Goal: Task Accomplishment & Management: Use online tool/utility

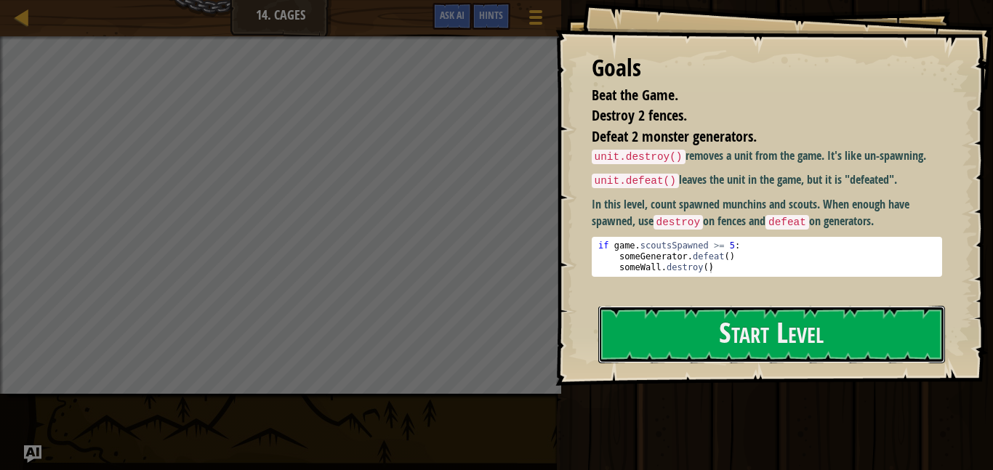
click at [717, 306] on button "Start Level" at bounding box center [771, 334] width 347 height 57
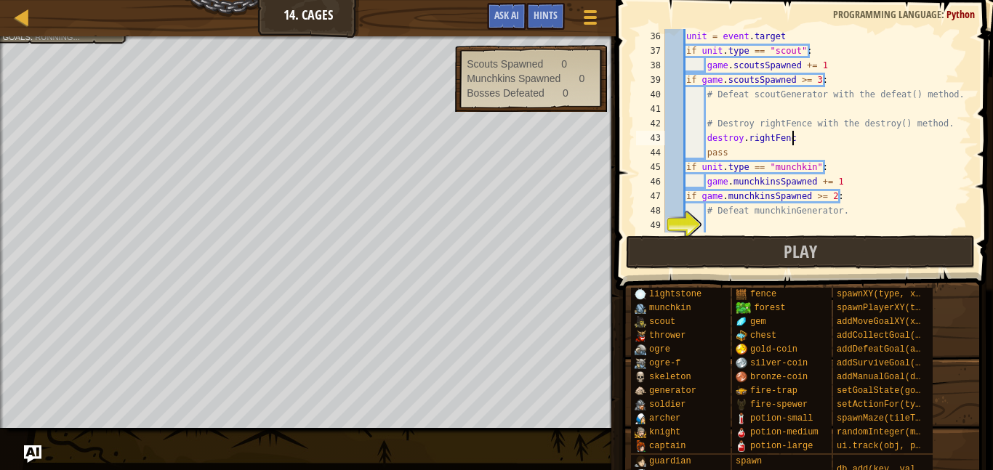
scroll to position [7, 18]
click at [742, 138] on div "unit = event . target if unit . type == "scout" : game . scoutsSpawned += 1 if …" at bounding box center [816, 145] width 309 height 233
click at [746, 137] on div "unit = event . target if unit . type == "scout" : game . scoutsSpawned += 1 if …" at bounding box center [816, 145] width 309 height 233
click at [806, 143] on div "unit = event . target if unit . type == "scout" : game . scoutsSpawned += 1 if …" at bounding box center [816, 145] width 309 height 233
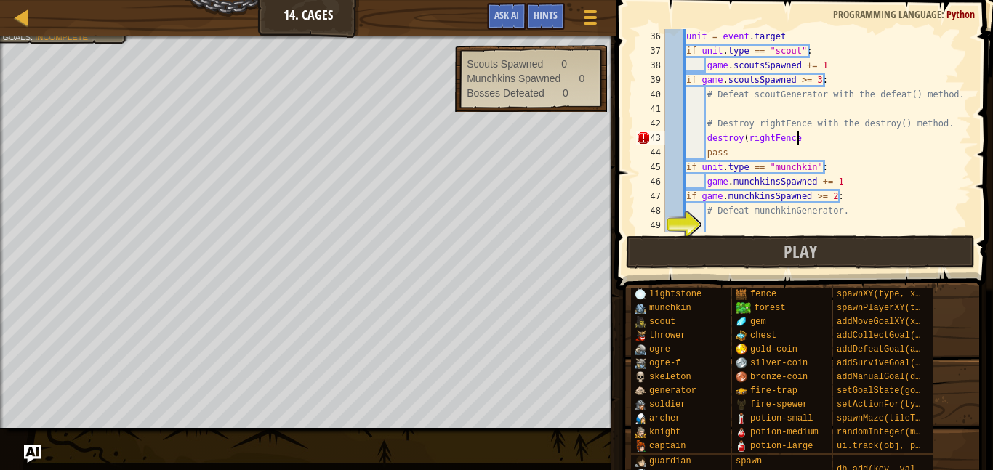
type textarea "destroy(rightFence)"
click at [770, 225] on div "unit = event . target if unit . type == "scout" : game . scoutsSpawned += 1 if …" at bounding box center [816, 145] width 309 height 233
type textarea "d"
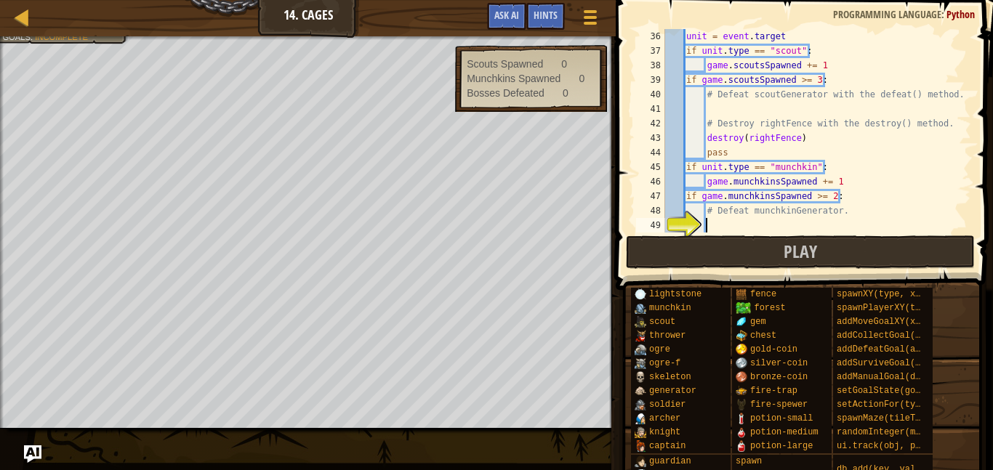
scroll to position [7, 6]
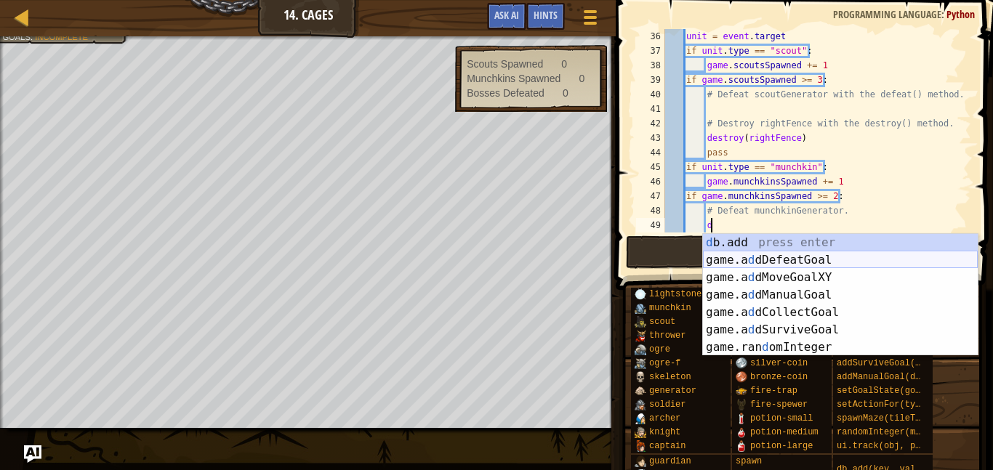
click at [780, 261] on div "d b.add press enter game.a d dDefeatGoal press enter game.a d dMoveGoalXY press…" at bounding box center [840, 312] width 275 height 157
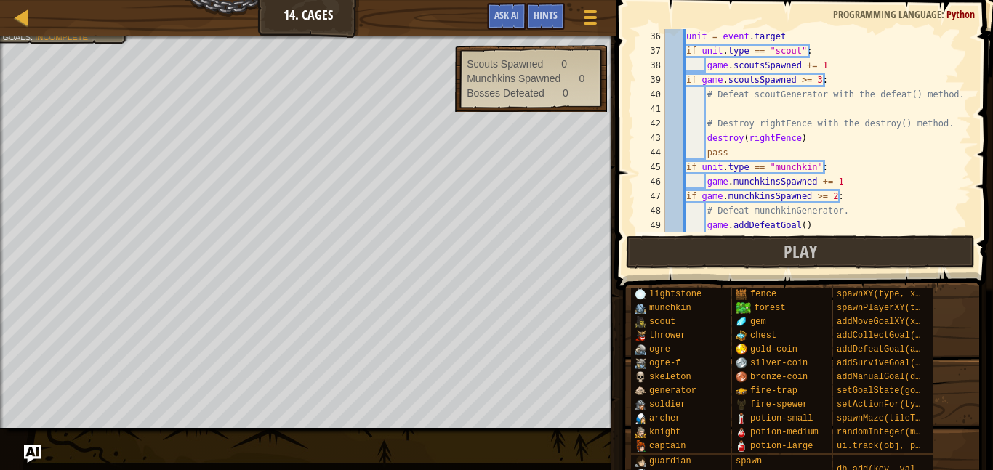
click at [801, 225] on div "unit = event . target if unit . type == "scout" : game . scoutsSpawned += 1 if …" at bounding box center [816, 145] width 309 height 233
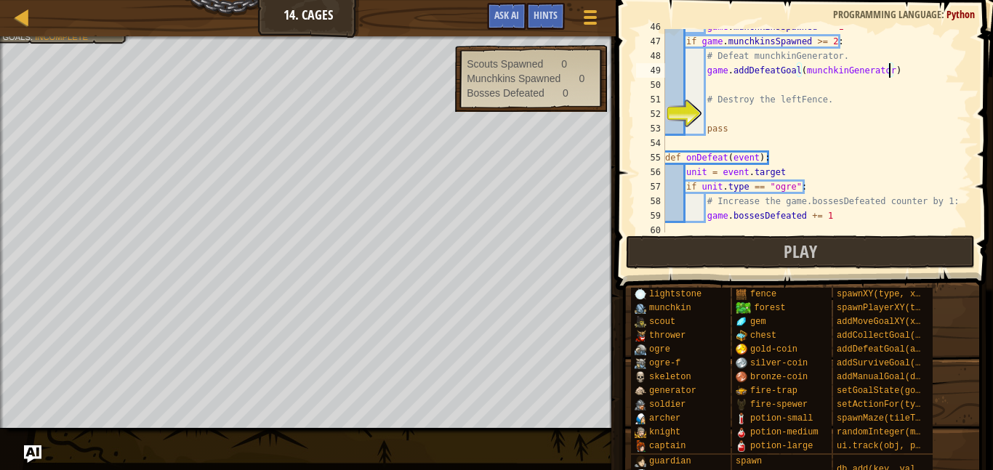
scroll to position [665, 0]
click at [764, 105] on div "game . munchkinsSpawned += 1 if game . munchkinsSpawned >= 2 : # Defeat munchki…" at bounding box center [816, 135] width 309 height 233
type textarea "# Destroy the leftFence."
click at [769, 113] on div "game . munchkinsSpawned += 1 if game . munchkinsSpawned >= 2 : # Defeat munchki…" at bounding box center [816, 135] width 309 height 233
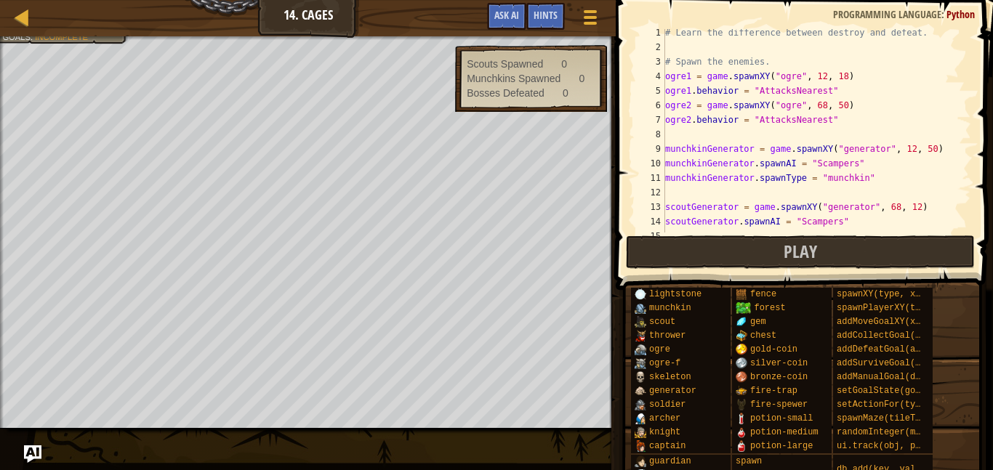
scroll to position [0, 0]
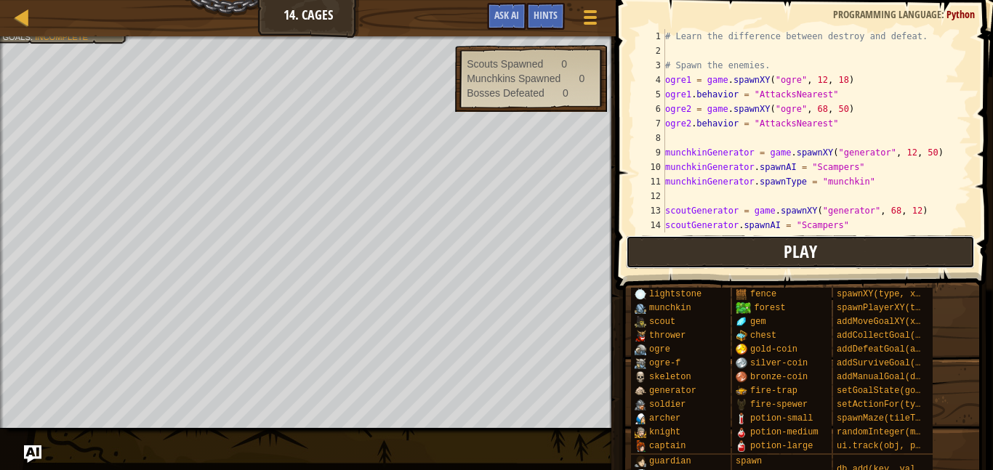
click at [779, 255] on button "Play" at bounding box center [800, 252] width 349 height 33
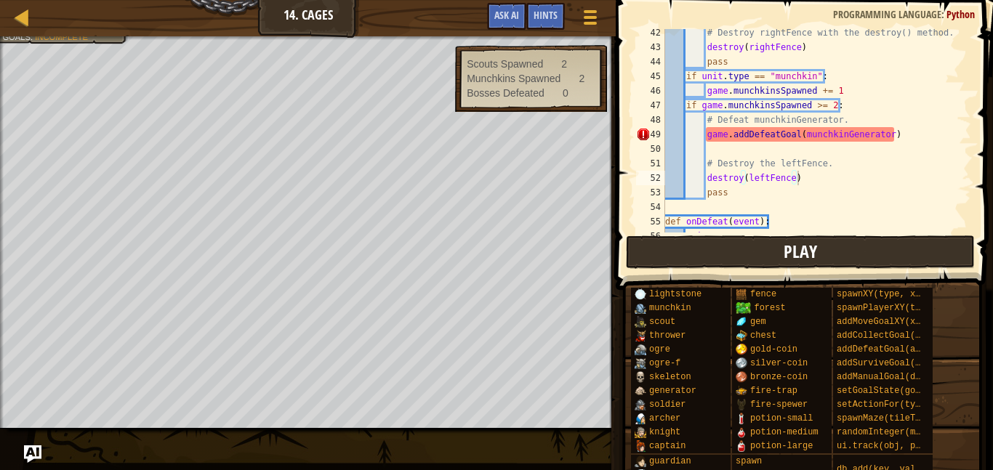
scroll to position [603, 0]
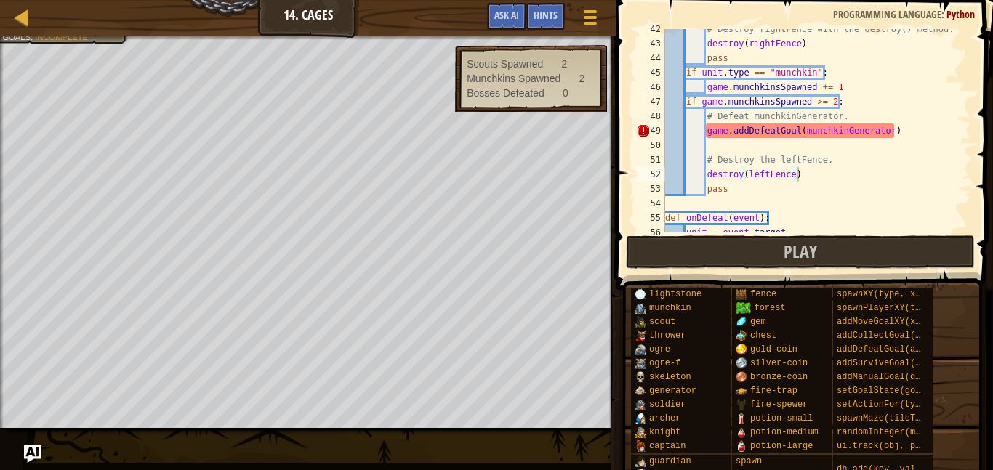
click at [646, 127] on div "49" at bounding box center [650, 131] width 29 height 15
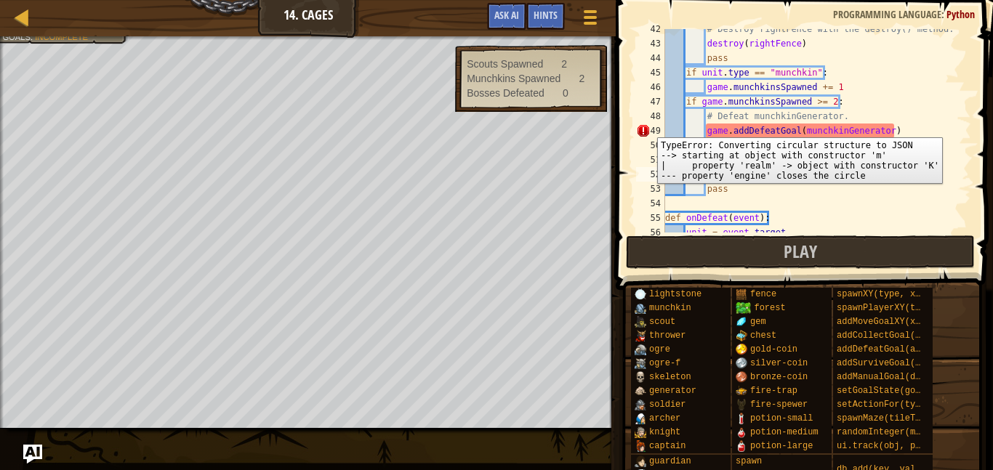
click at [33, 458] on img "Ask AI" at bounding box center [32, 454] width 19 height 19
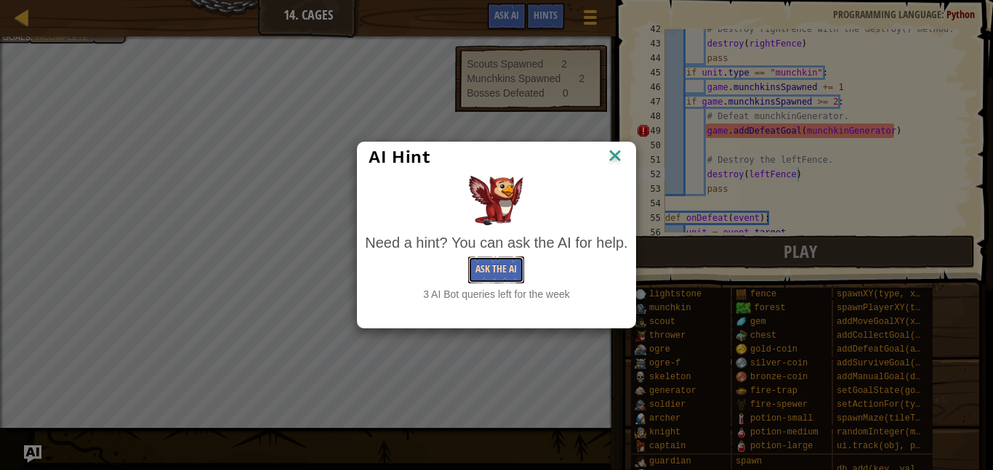
click at [495, 278] on button "Ask the AI" at bounding box center [496, 270] width 56 height 27
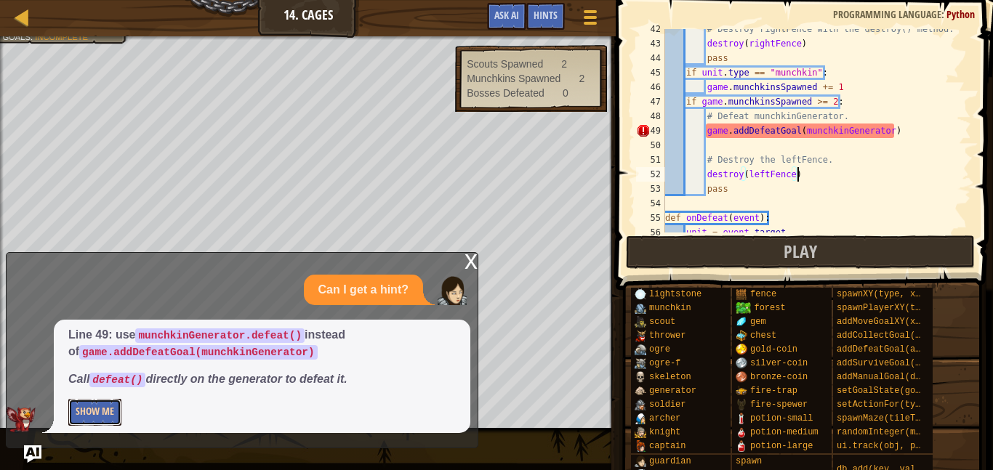
click at [79, 422] on button "Show Me" at bounding box center [94, 412] width 53 height 27
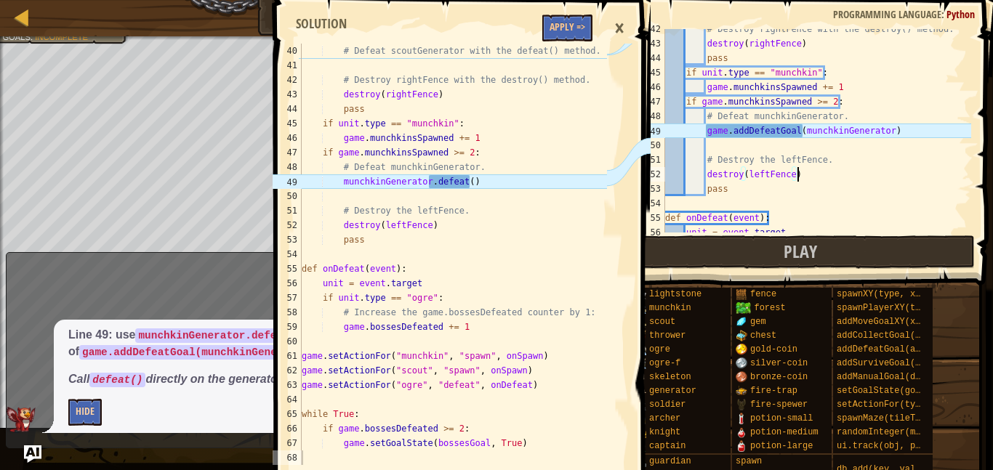
scroll to position [567, 0]
click at [571, 25] on button "Apply =>" at bounding box center [567, 28] width 50 height 27
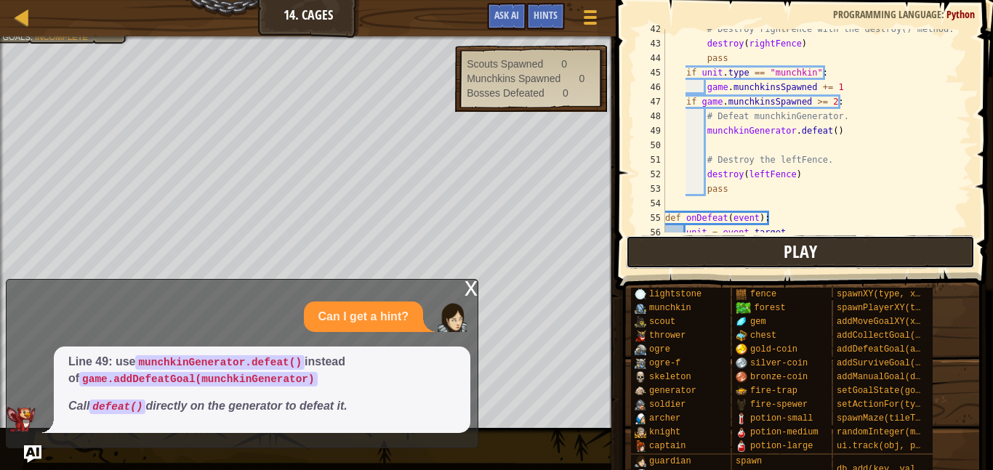
click at [846, 259] on button "Play" at bounding box center [800, 252] width 349 height 33
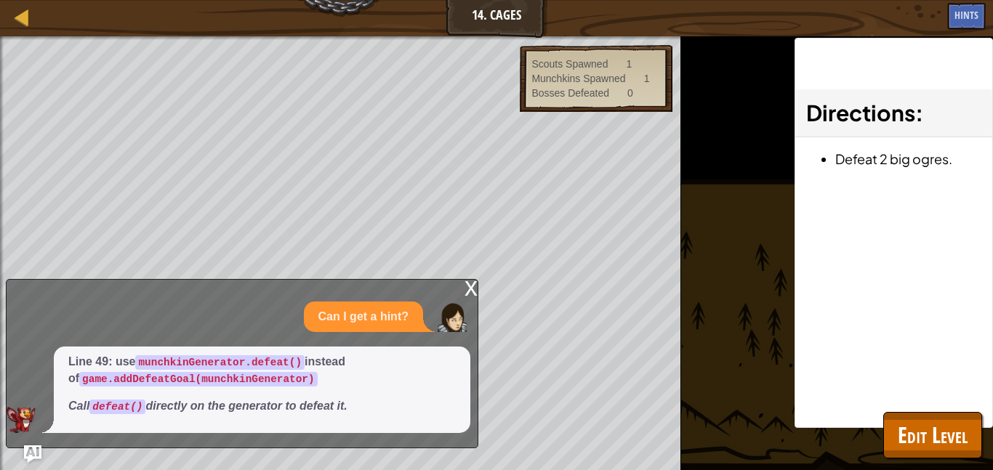
click at [471, 294] on div "x" at bounding box center [471, 287] width 13 height 15
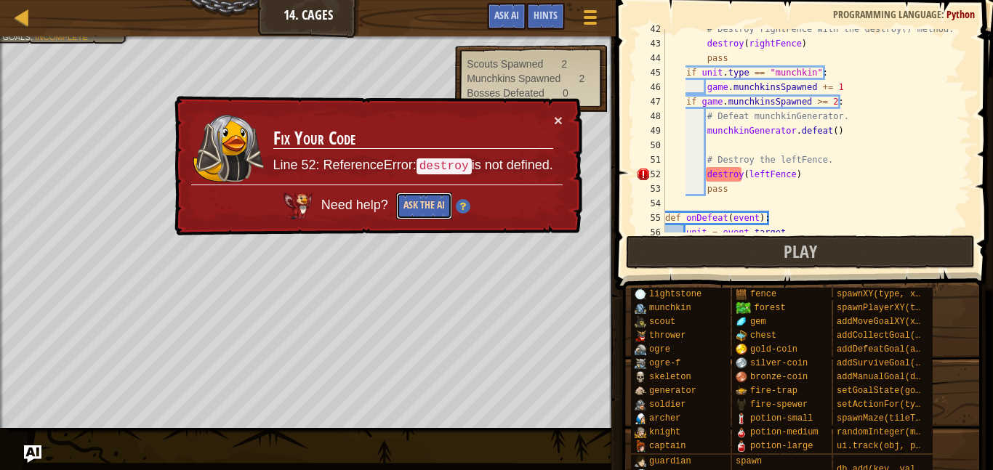
click at [425, 204] on button "Ask the AI" at bounding box center [424, 206] width 56 height 27
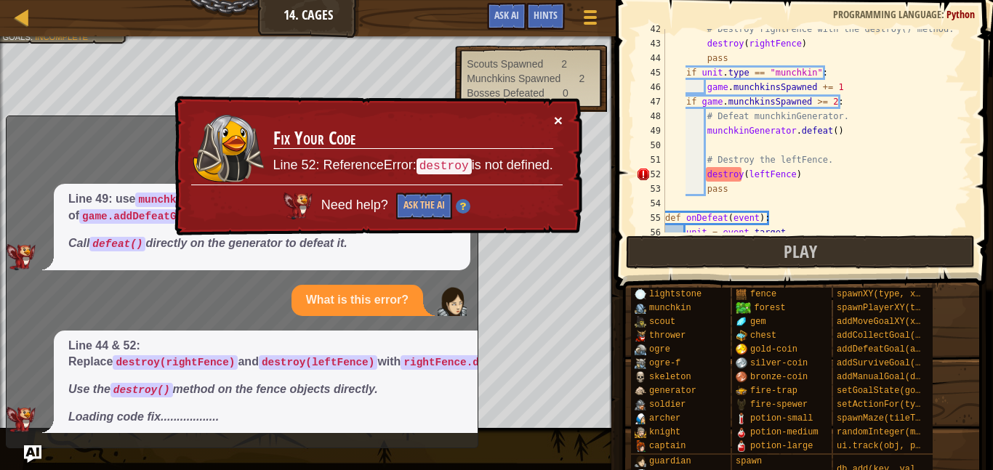
click at [558, 120] on button "×" at bounding box center [558, 120] width 9 height 15
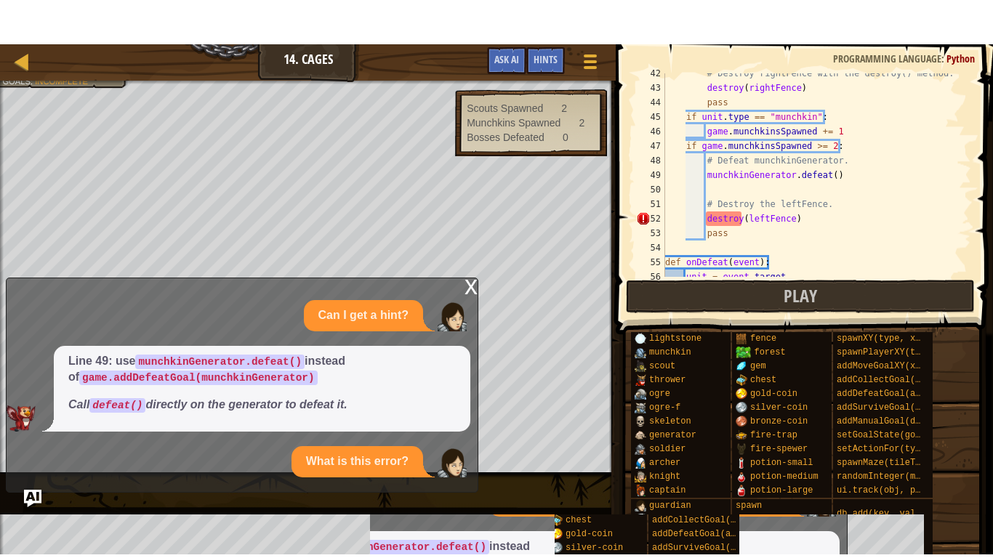
scroll to position [58, 0]
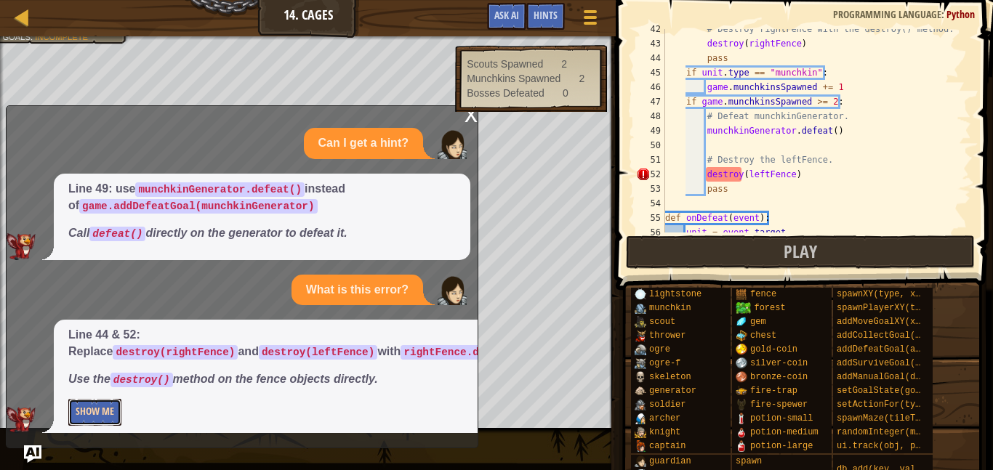
click at [107, 409] on button "Show Me" at bounding box center [94, 412] width 53 height 27
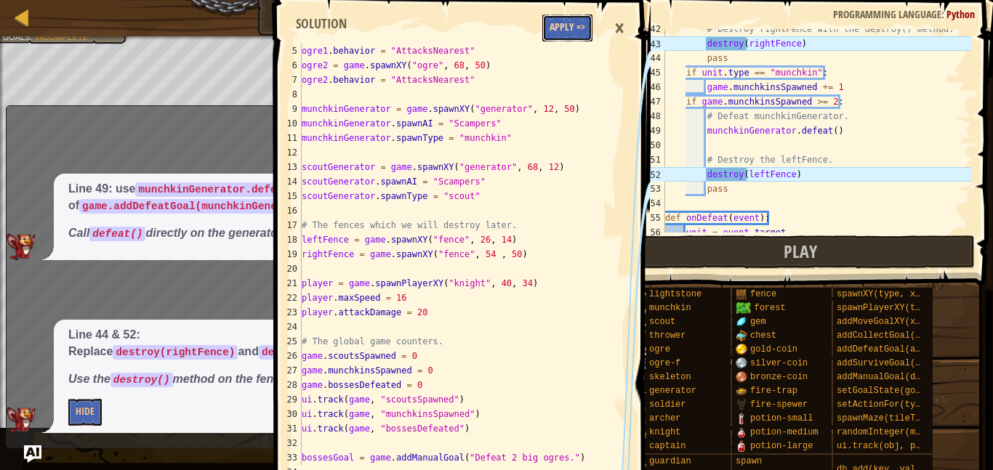
click at [572, 26] on button "Apply =>" at bounding box center [567, 28] width 50 height 27
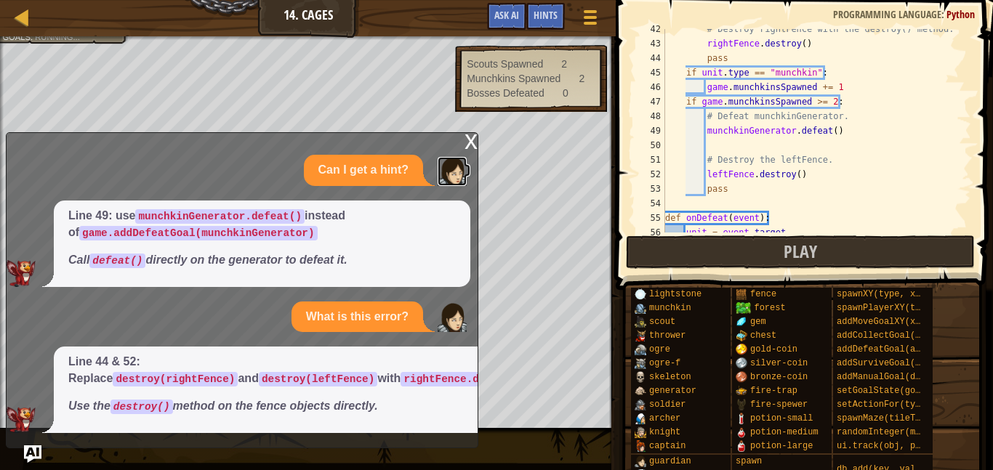
click at [460, 157] on img at bounding box center [452, 171] width 29 height 29
click at [476, 135] on div "x" at bounding box center [471, 140] width 13 height 15
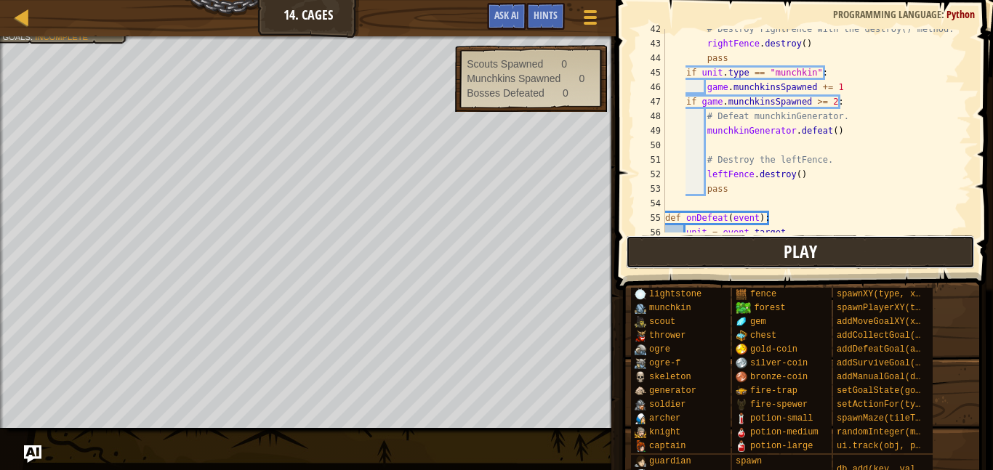
click at [864, 257] on button "Play" at bounding box center [800, 252] width 349 height 33
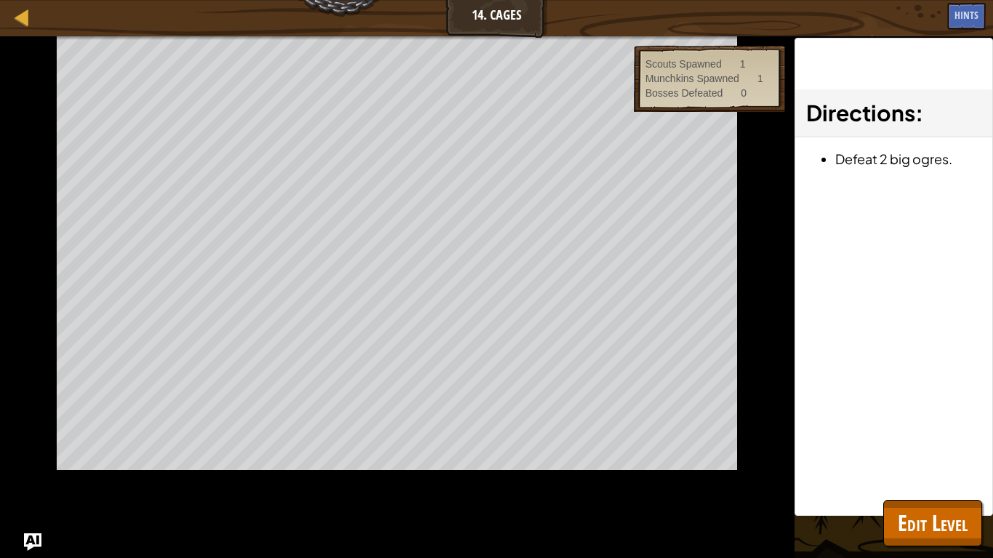
scroll to position [87, 0]
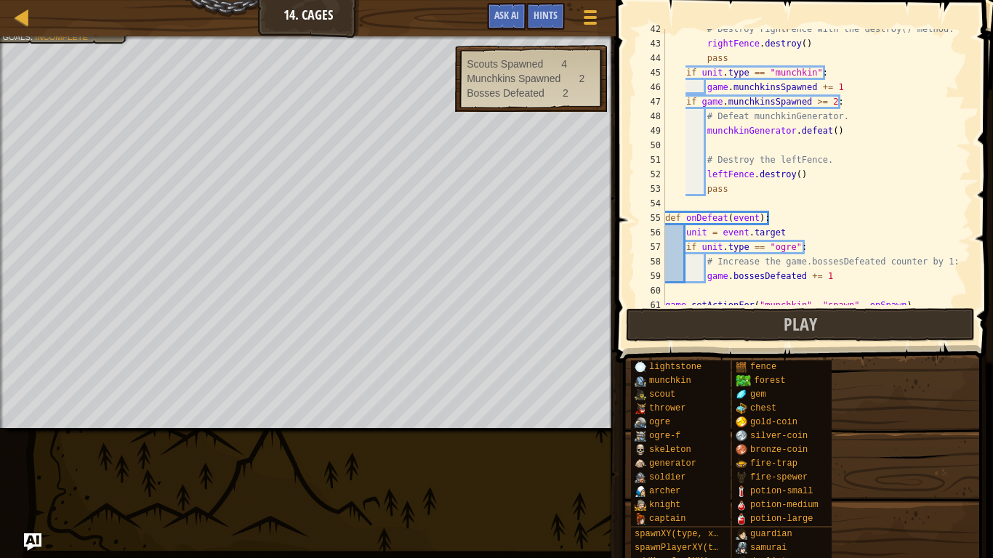
click at [57, 42] on div "Goals : Incomplete" at bounding box center [45, 37] width 86 height 12
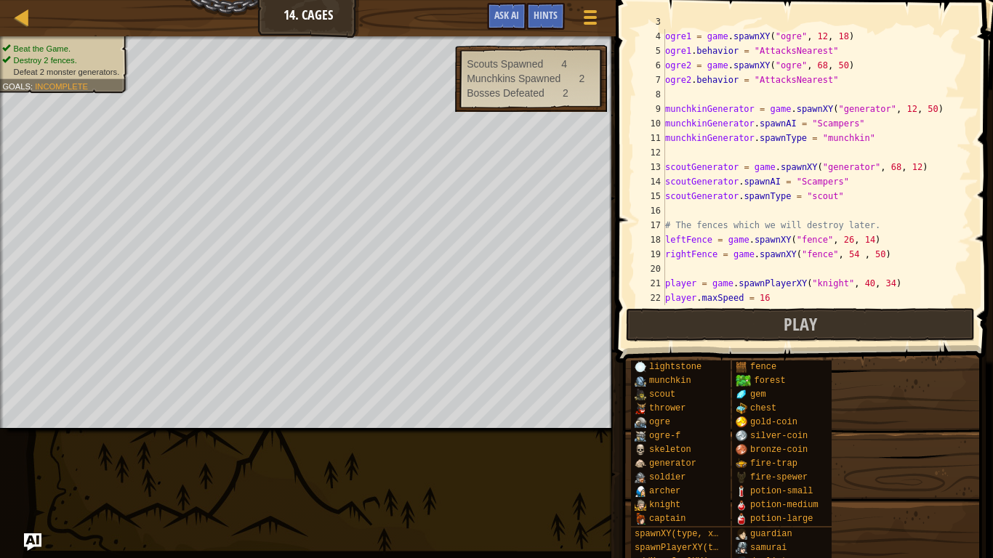
scroll to position [39, 0]
click at [860, 318] on button "Play" at bounding box center [800, 324] width 349 height 33
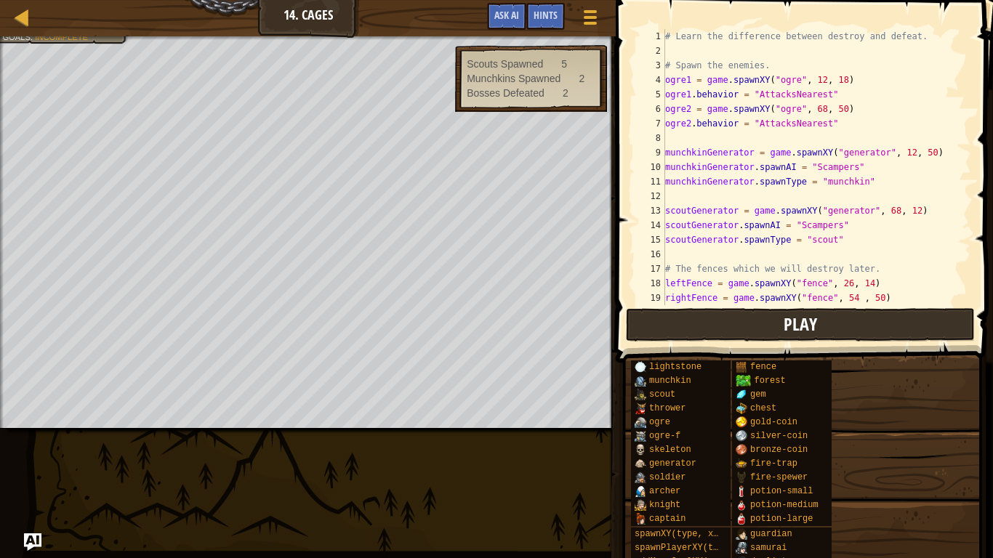
scroll to position [0, 0]
click at [681, 319] on button "Play" at bounding box center [800, 324] width 349 height 33
click at [68, 36] on div at bounding box center [308, 38] width 616 height 4
click at [56, 39] on div at bounding box center [308, 38] width 616 height 4
click at [72, 36] on div "Map Game Development 2 14. Cages Game Menu Done Hints Ask AI" at bounding box center [308, 18] width 616 height 36
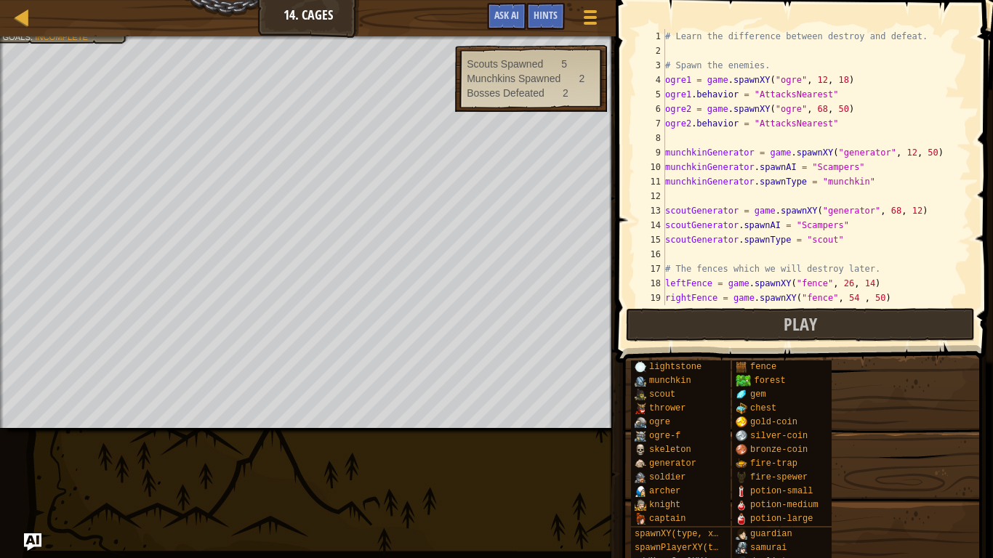
click at [79, 35] on div "Map Game Development 2 14. Cages Game Menu Done Hints Ask AI" at bounding box center [308, 18] width 616 height 36
click at [63, 39] on div at bounding box center [308, 38] width 616 height 4
click at [76, 37] on div at bounding box center [308, 38] width 616 height 4
click at [97, 39] on div at bounding box center [308, 38] width 616 height 4
click at [79, 37] on div at bounding box center [308, 38] width 616 height 4
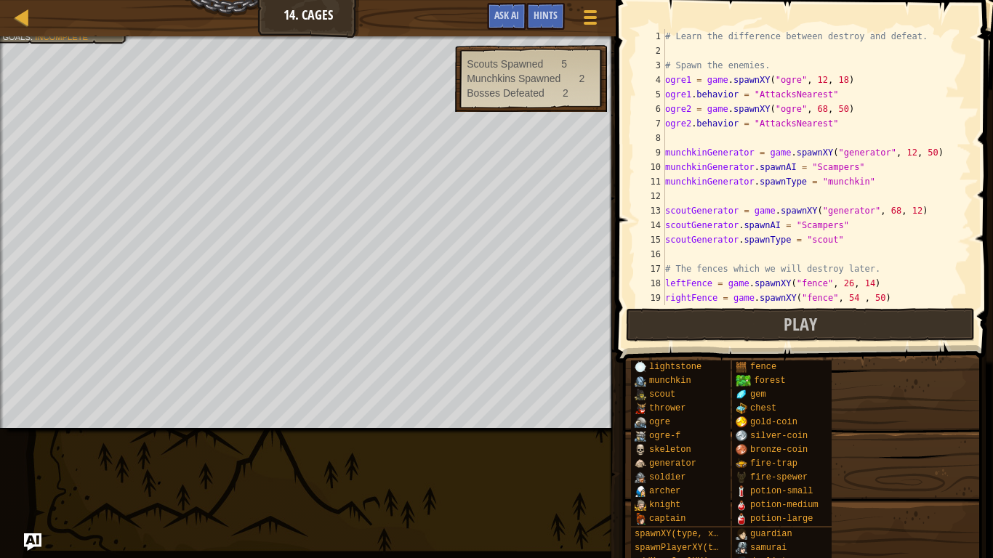
click at [61, 37] on div at bounding box center [308, 38] width 616 height 4
click at [57, 38] on div at bounding box center [308, 38] width 616 height 4
click at [68, 36] on div "Map Game Development 2 14. Cages Game Menu Done Hints Ask AI" at bounding box center [308, 18] width 616 height 36
click at [76, 25] on div "Map Game Development 2 14. Cages Game Menu Done Hints Ask AI" at bounding box center [308, 18] width 616 height 36
click at [78, 36] on div at bounding box center [308, 38] width 616 height 4
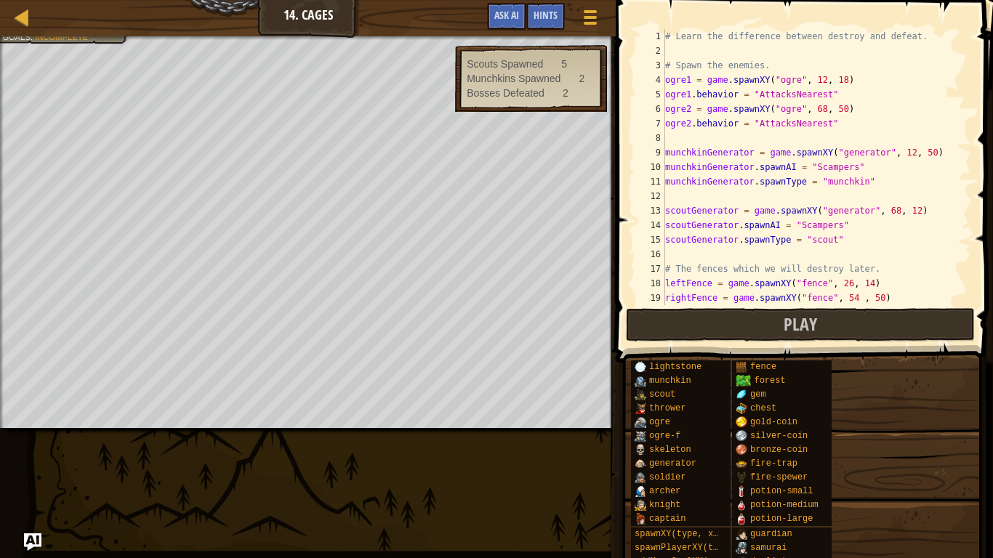
click at [67, 40] on span "Incomplete" at bounding box center [61, 36] width 53 height 9
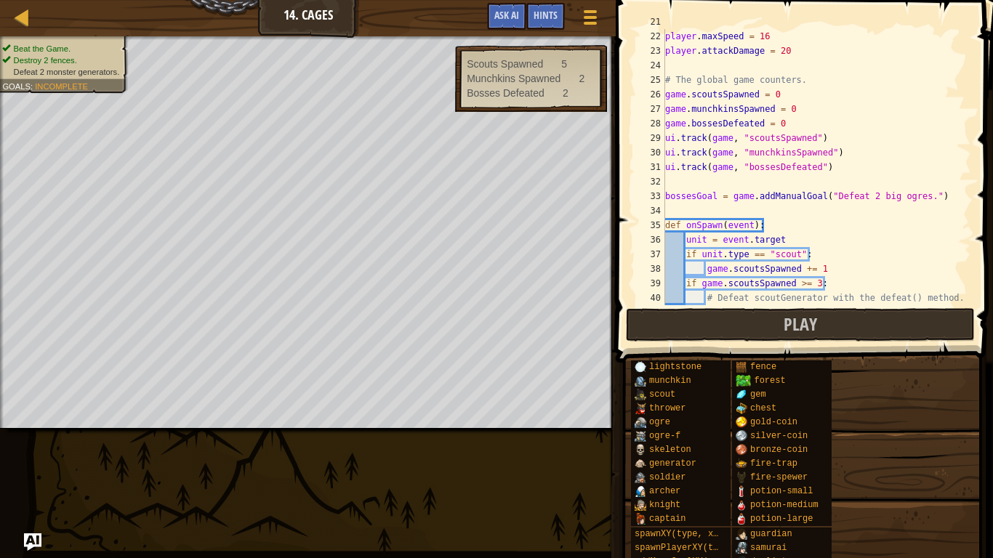
scroll to position [308, 0]
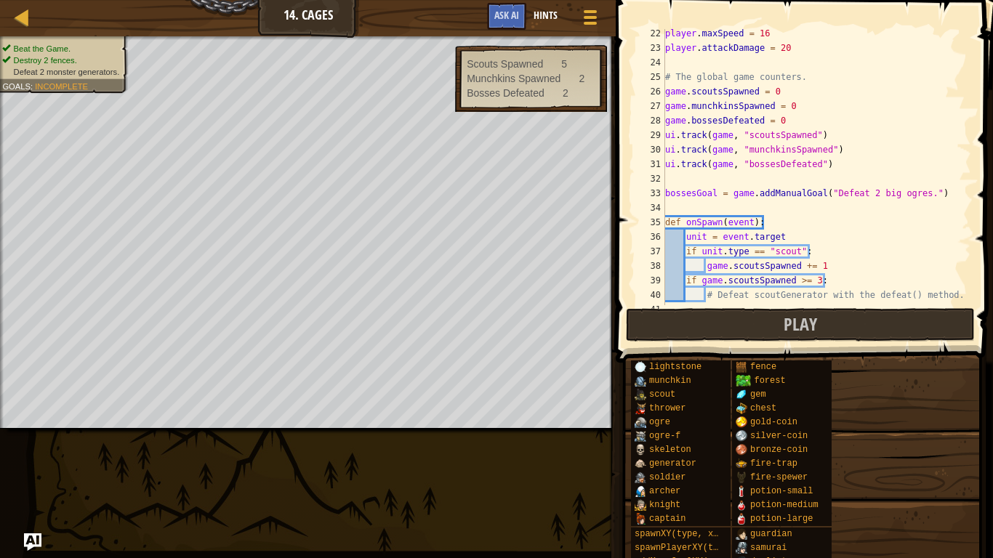
click at [544, 9] on span "Hints" at bounding box center [546, 15] width 24 height 14
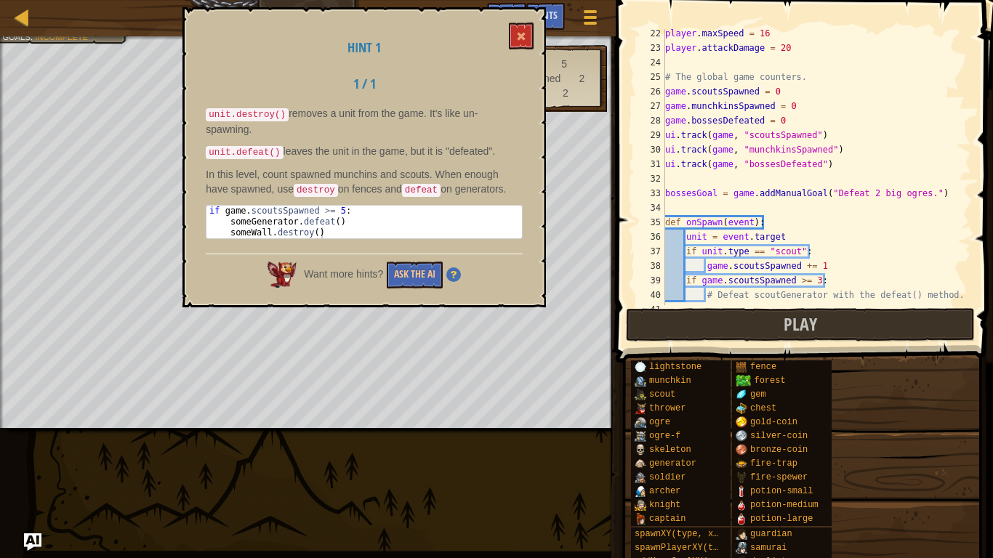
click at [537, 22] on div "Hint 1 1 / 1 unit.destroy() removes a unit from the game. It's like un-spawning…" at bounding box center [364, 157] width 364 height 300
click at [523, 36] on span at bounding box center [521, 36] width 10 height 10
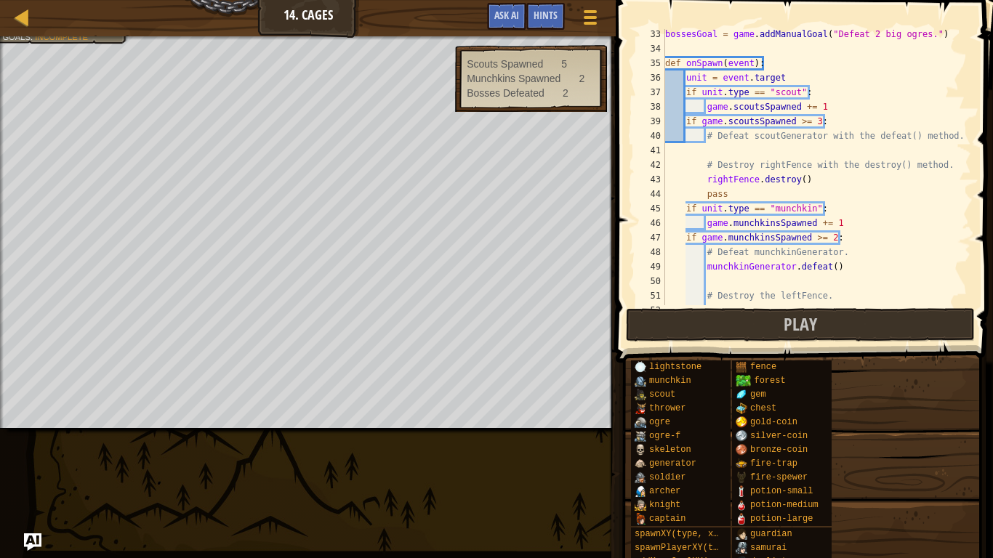
scroll to position [468, 0]
click at [854, 324] on button "Play" at bounding box center [800, 324] width 349 height 33
click at [832, 329] on button "Play" at bounding box center [800, 324] width 349 height 33
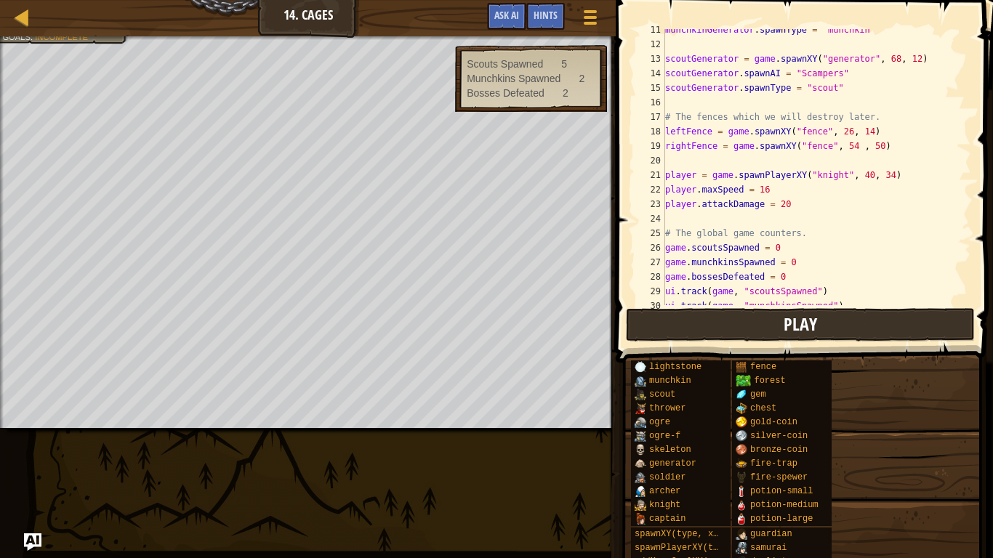
scroll to position [158, 0]
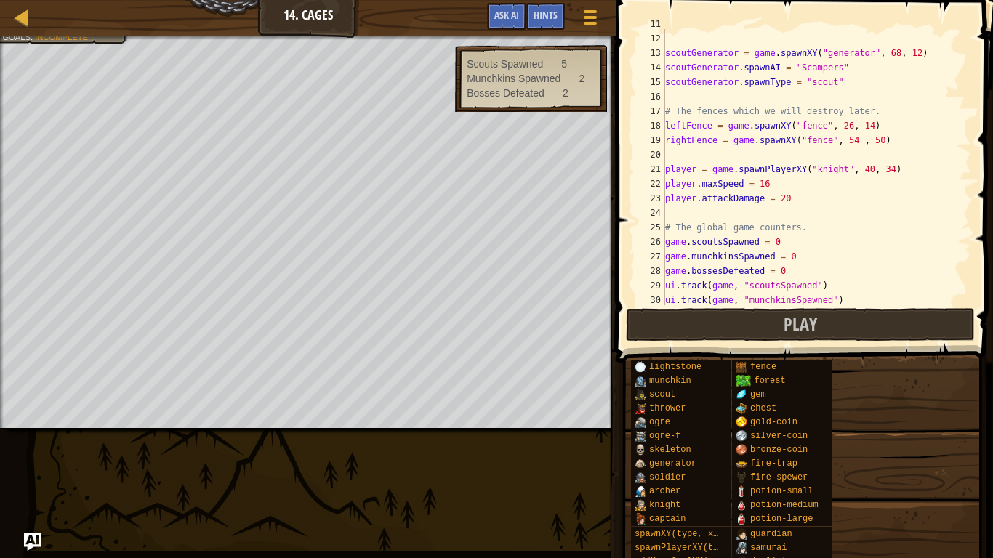
click at [811, 200] on div "munchkinGenerator . spawnType = "munchkin" scoutGenerator = game . spawnXY ( "g…" at bounding box center [816, 169] width 309 height 305
click at [867, 341] on button "Play" at bounding box center [800, 324] width 349 height 33
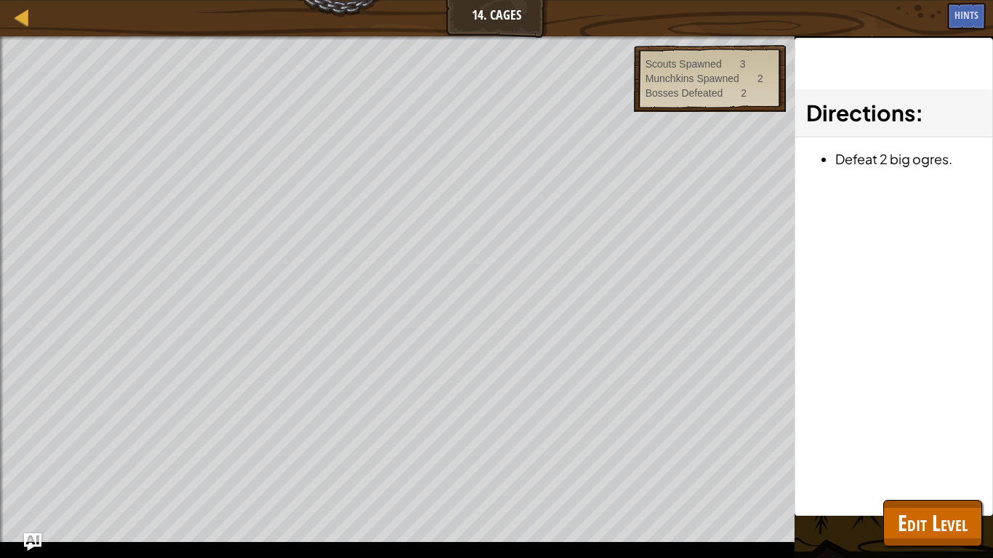
click at [0, 0] on div "munchkinGenerator . spawnType = "munchkin" scoutGenerator = game . spawnXY ( "g…" at bounding box center [0, 0] width 0 height 0
click at [0, 0] on div "30" at bounding box center [0, 0] width 0 height 0
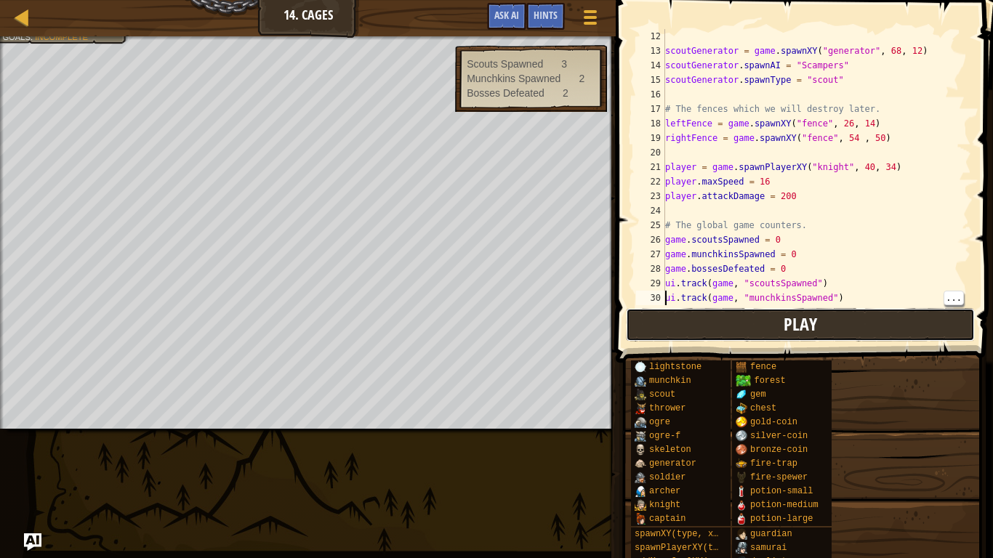
click at [659, 312] on button "Play" at bounding box center [800, 324] width 349 height 33
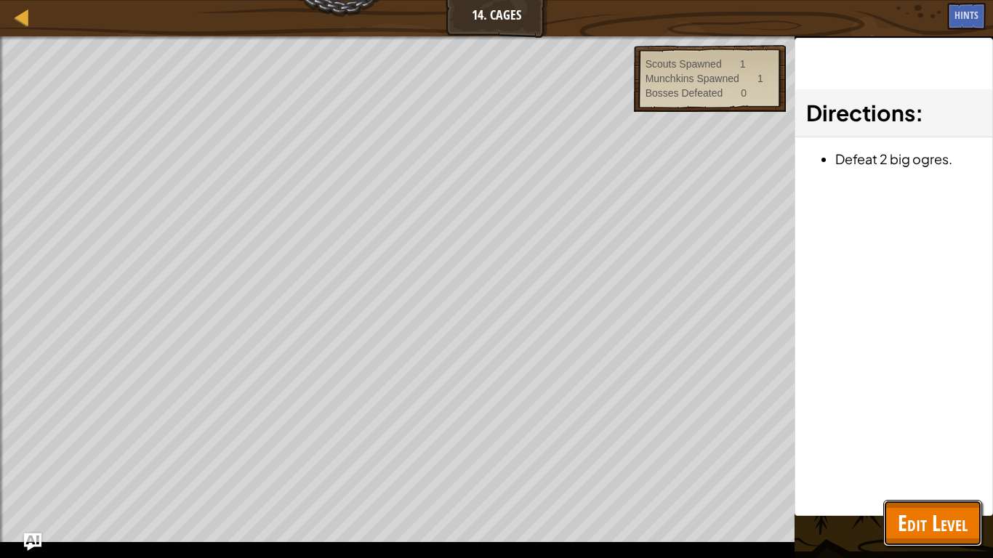
click at [960, 470] on span "Edit Level" at bounding box center [933, 523] width 70 height 30
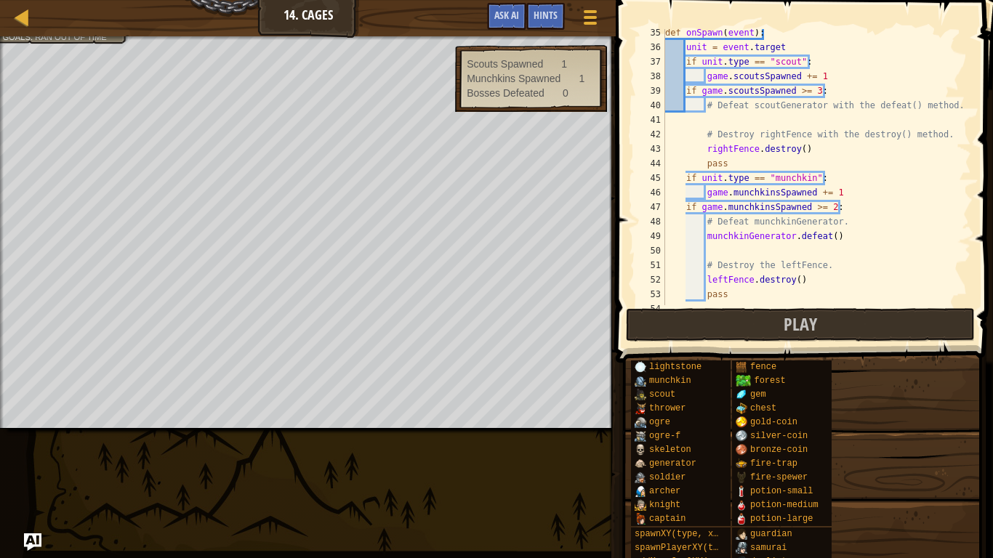
scroll to position [498, 0]
click at [799, 285] on div "def onSpawn ( event ) : unit = event . target if unit . type == "scout" : game …" at bounding box center [816, 177] width 309 height 305
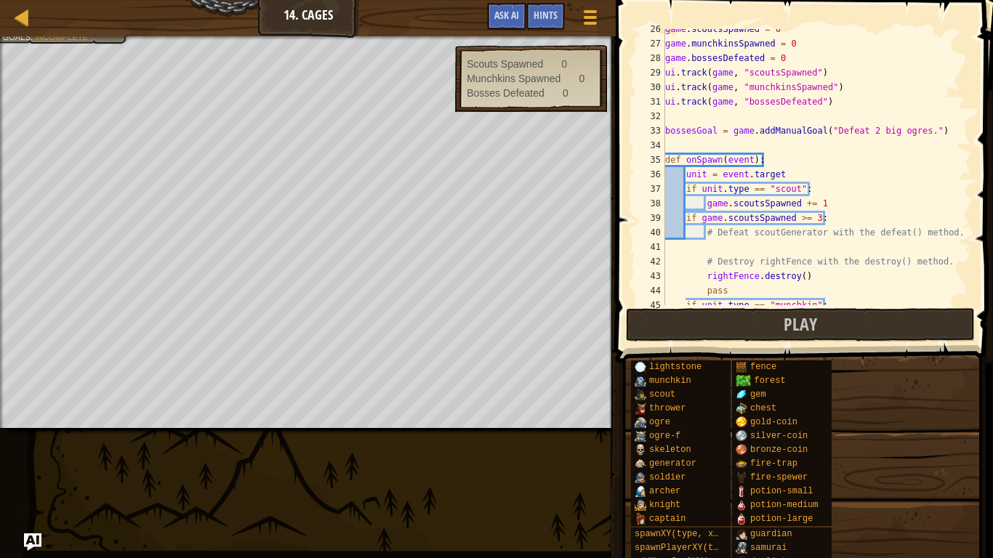
scroll to position [373, 0]
click at [803, 273] on div "game . scoutsSpawned = 0 game . munchkinsSpawned = 0 game . bossesDefeated = 0 …" at bounding box center [816, 172] width 309 height 305
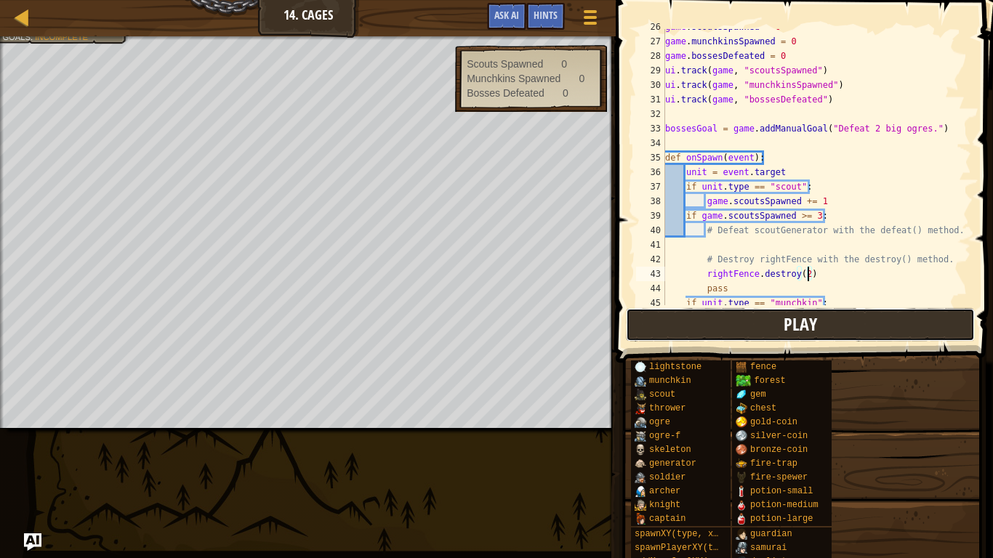
click at [846, 332] on button "Play" at bounding box center [800, 324] width 349 height 33
click at [825, 329] on button "Play" at bounding box center [800, 324] width 349 height 33
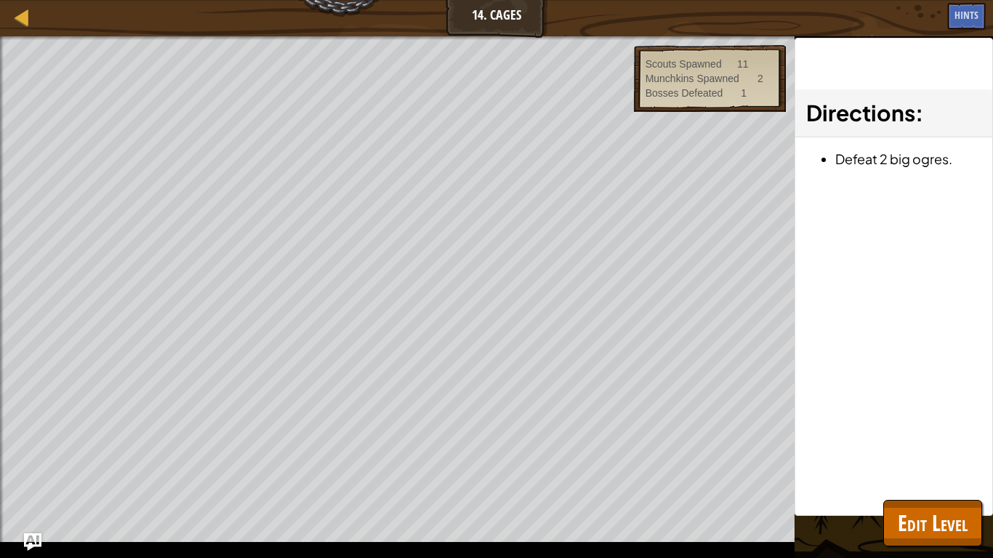
click at [490, 470] on div "Beat the Game. Destroy 2 fences. Defeat 2 monster generators. Goals : Ran out o…" at bounding box center [397, 297] width 795 height 522
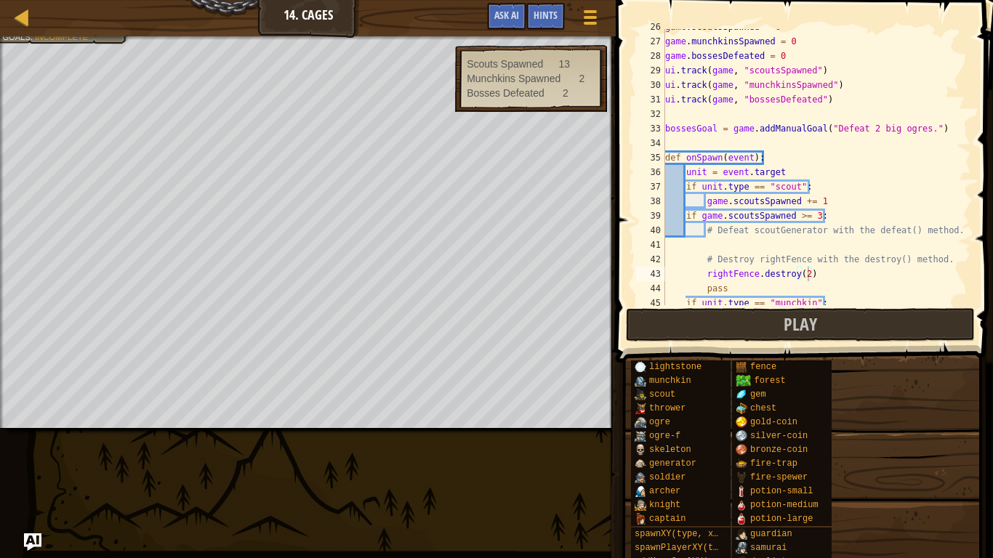
click at [77, 40] on span "Incomplete" at bounding box center [61, 36] width 53 height 9
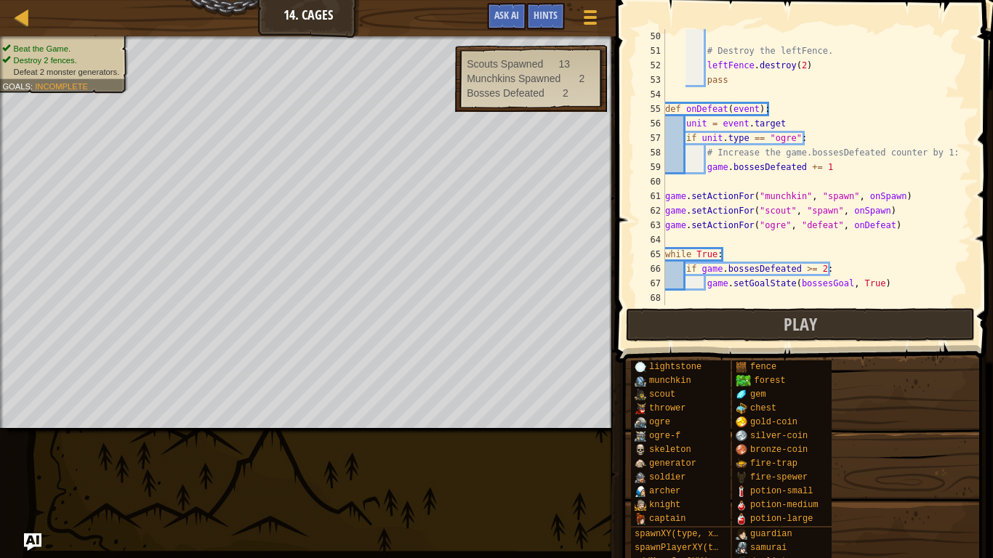
scroll to position [713, 0]
click at [590, 15] on div at bounding box center [591, 17] width 20 height 21
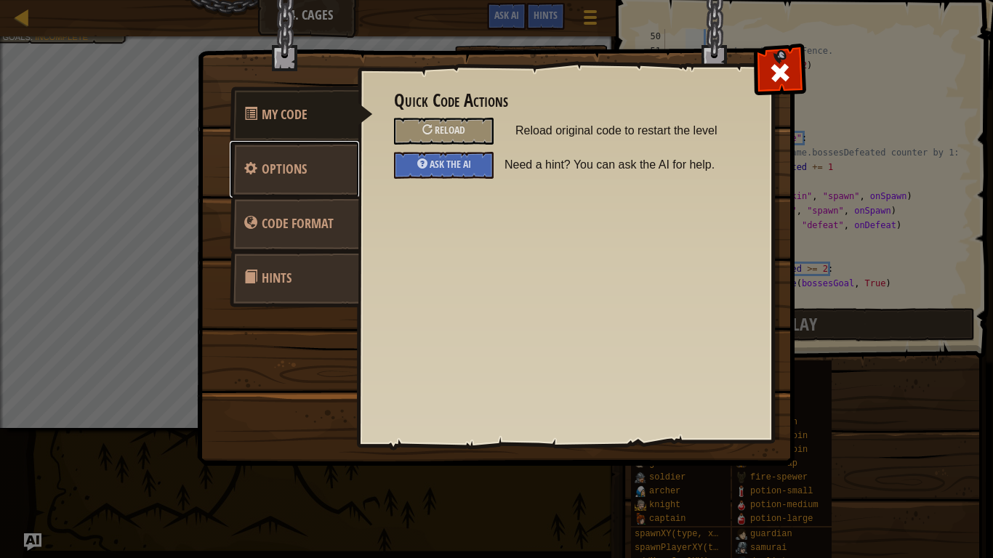
click at [274, 164] on span "Options" at bounding box center [284, 169] width 45 height 18
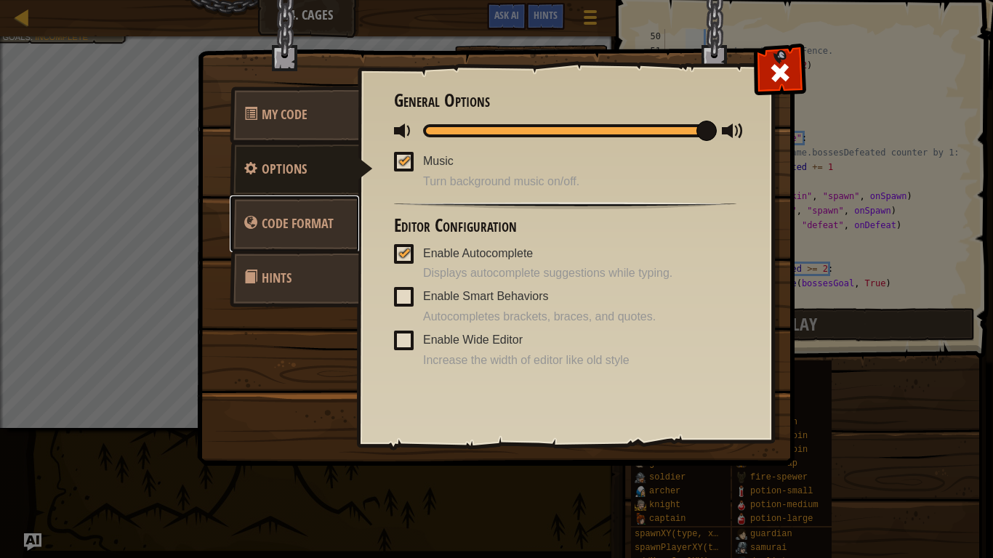
click at [273, 226] on span "Code Format" at bounding box center [298, 223] width 72 height 18
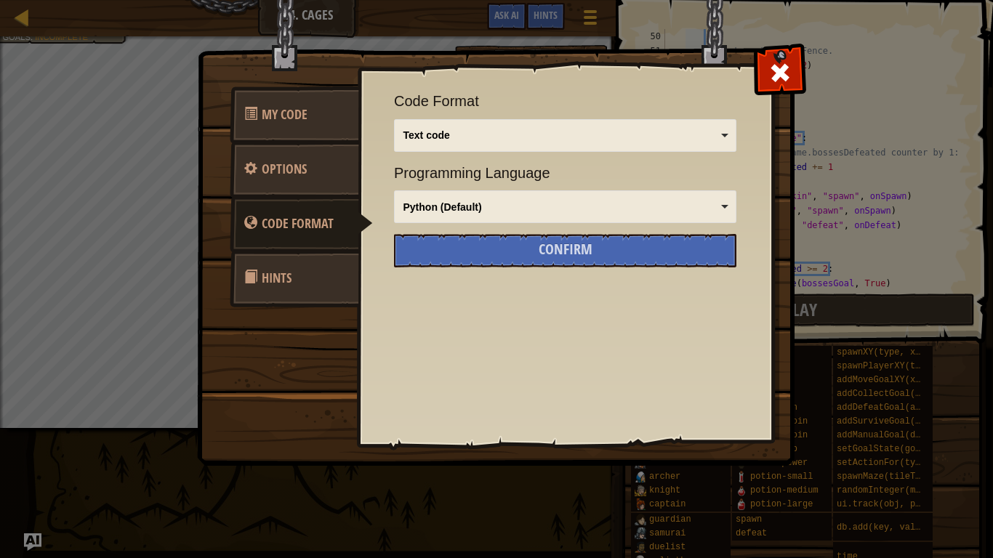
click at [273, 268] on link "Hints" at bounding box center [294, 278] width 129 height 57
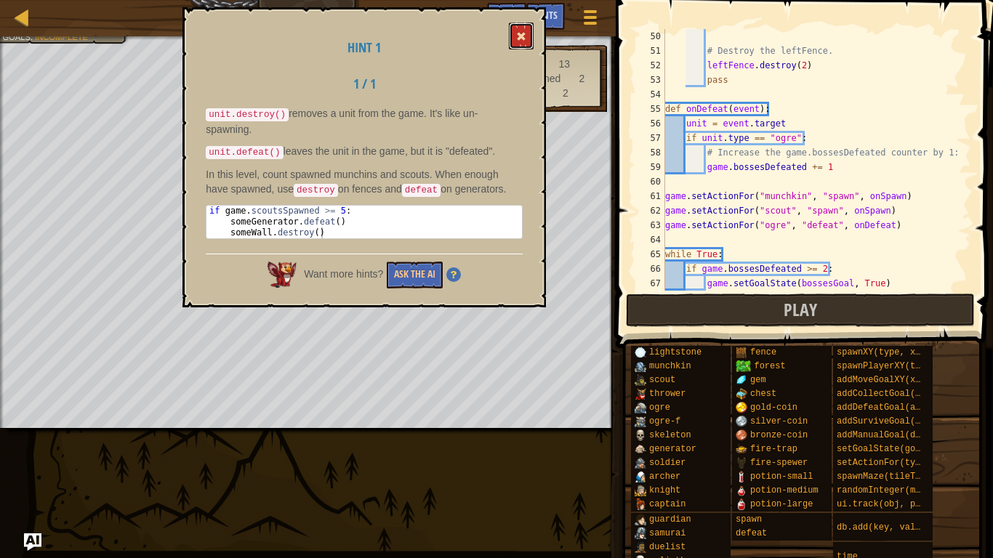
click at [521, 36] on span at bounding box center [521, 36] width 10 height 10
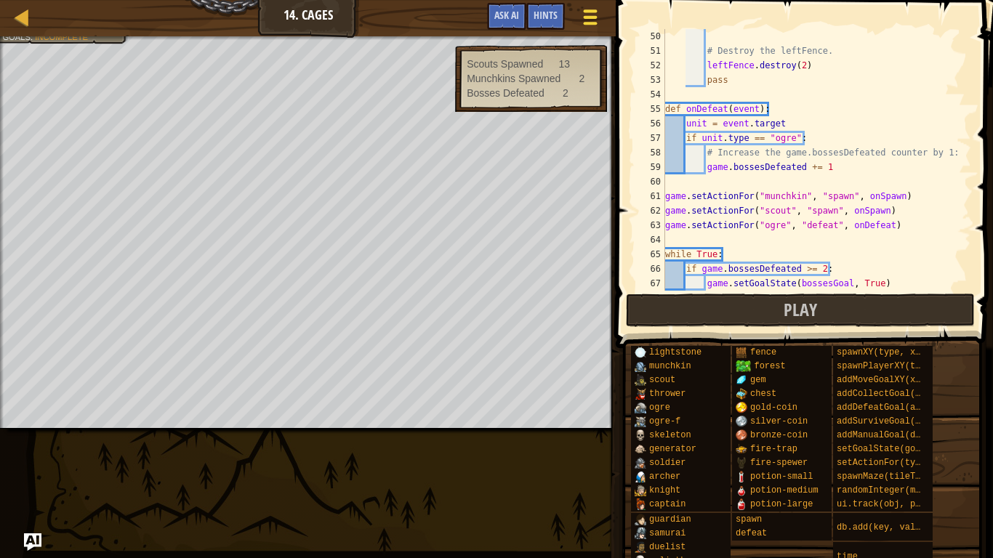
click at [582, 18] on div at bounding box center [591, 17] width 20 height 21
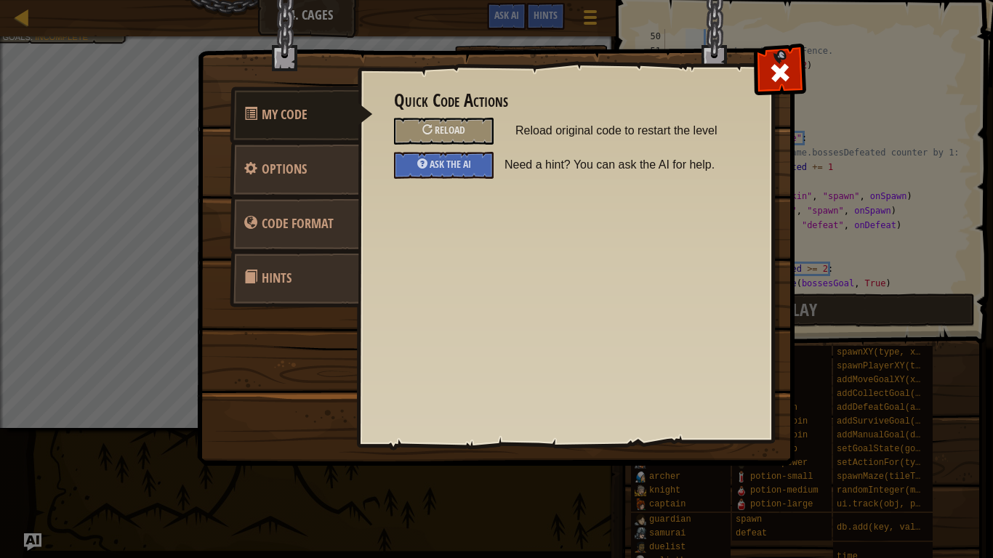
click at [284, 283] on span "Hints" at bounding box center [277, 278] width 30 height 18
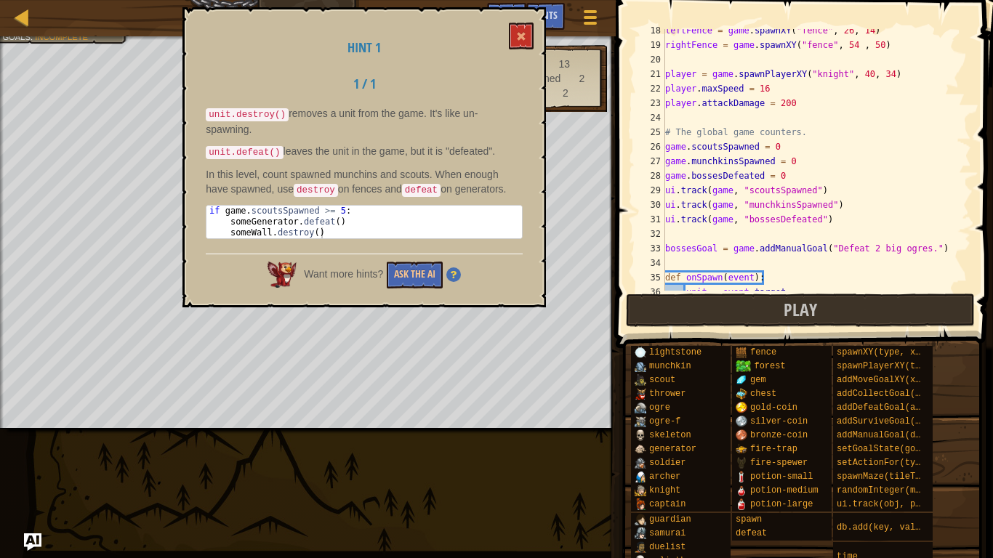
scroll to position [252, 0]
click at [520, 39] on span at bounding box center [521, 36] width 10 height 10
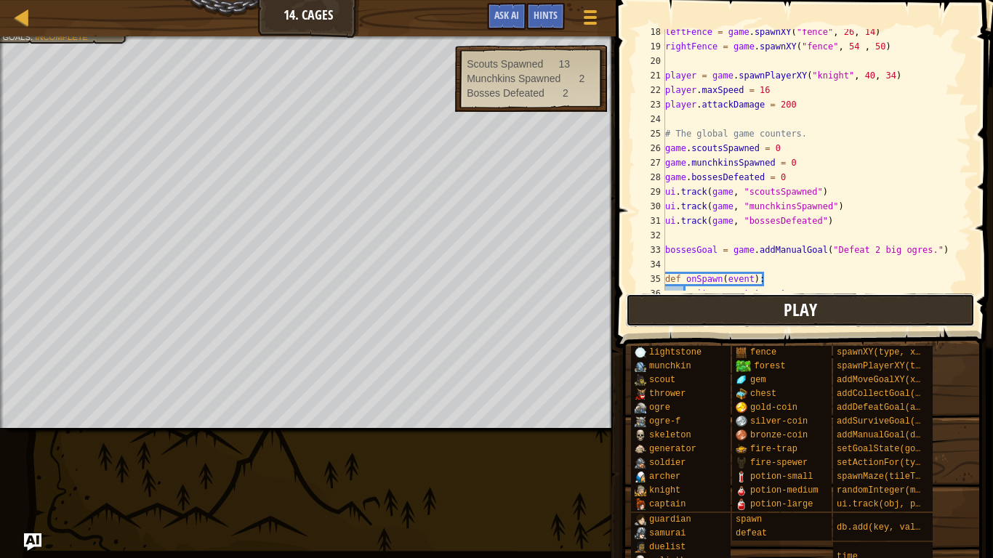
click at [854, 294] on button "Play" at bounding box center [800, 310] width 349 height 33
click at [691, 455] on div "generator" at bounding box center [681, 450] width 100 height 14
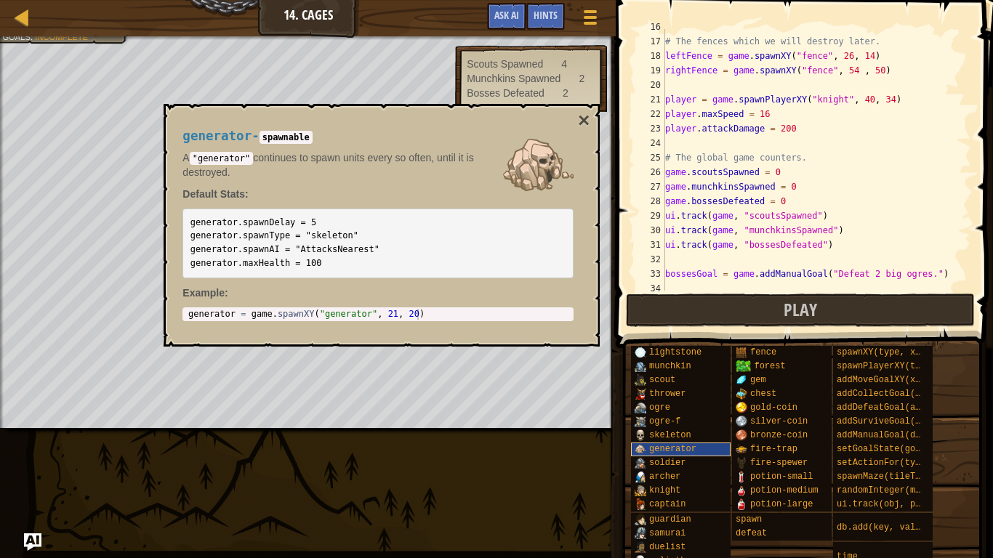
scroll to position [225, 0]
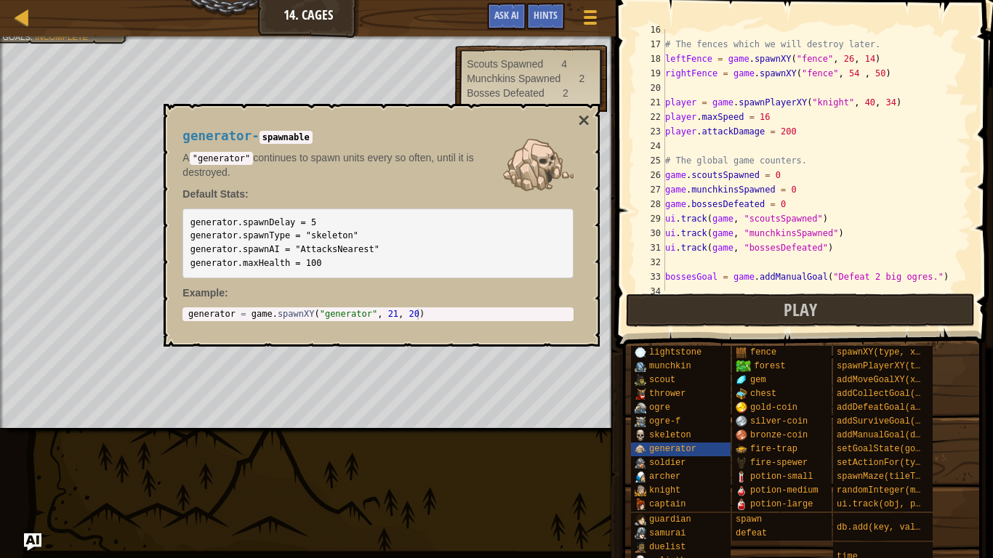
click at [919, 239] on div "# The fences which we will destroy later. leftFence = game . spawnXY ( "fence" …" at bounding box center [816, 168] width 309 height 291
type textarea "ui.track(game, "munchkinsSpawned")"
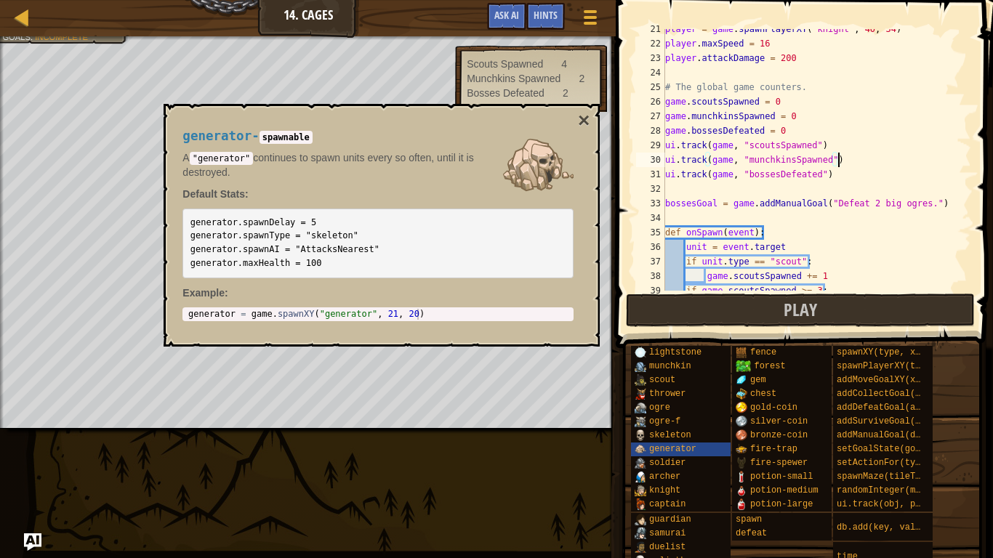
scroll to position [298, 0]
click at [583, 111] on button "×" at bounding box center [584, 121] width 12 height 20
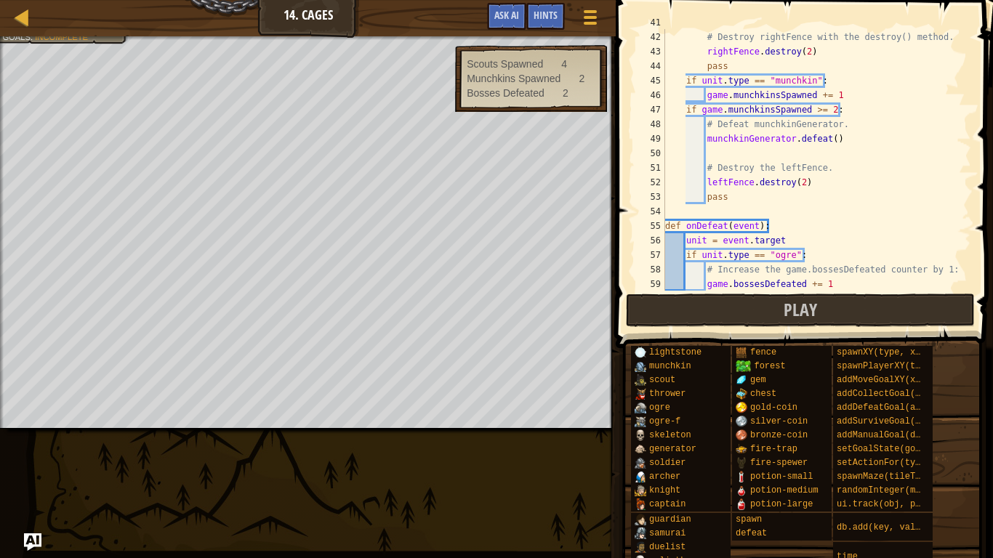
scroll to position [595, 0]
click at [829, 153] on div "# Destroy rightFence with the destroy() method. rightFence . destroy ( 2 ) pass…" at bounding box center [816, 161] width 309 height 291
click at [879, 304] on button "Play" at bounding box center [800, 310] width 349 height 33
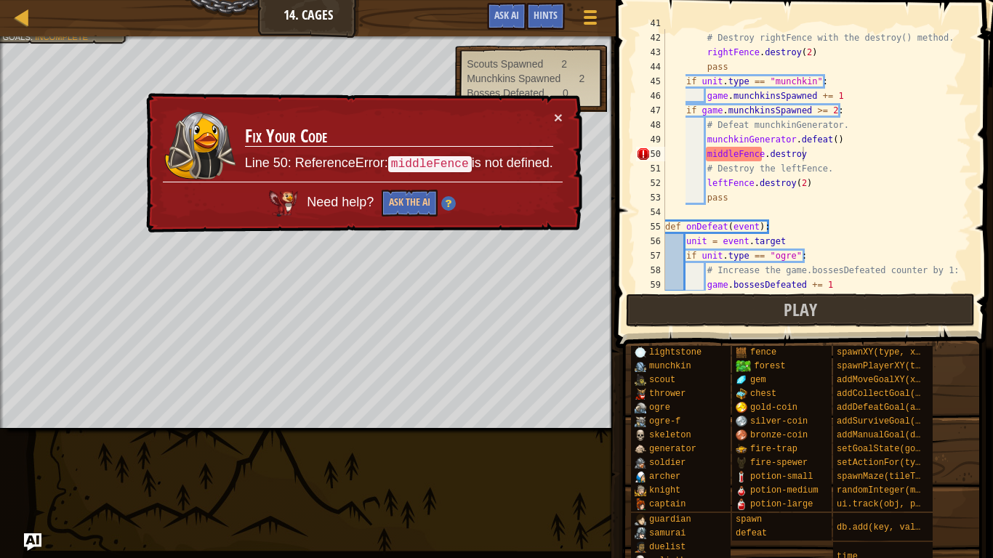
click at [731, 161] on div "# Destroy rightFence with the destroy() method. rightFence . destroy ( 2 ) pass…" at bounding box center [816, 161] width 309 height 291
click at [737, 152] on div "# Destroy rightFence with the destroy() method. rightFence . destroy ( 2 ) pass…" at bounding box center [816, 161] width 309 height 291
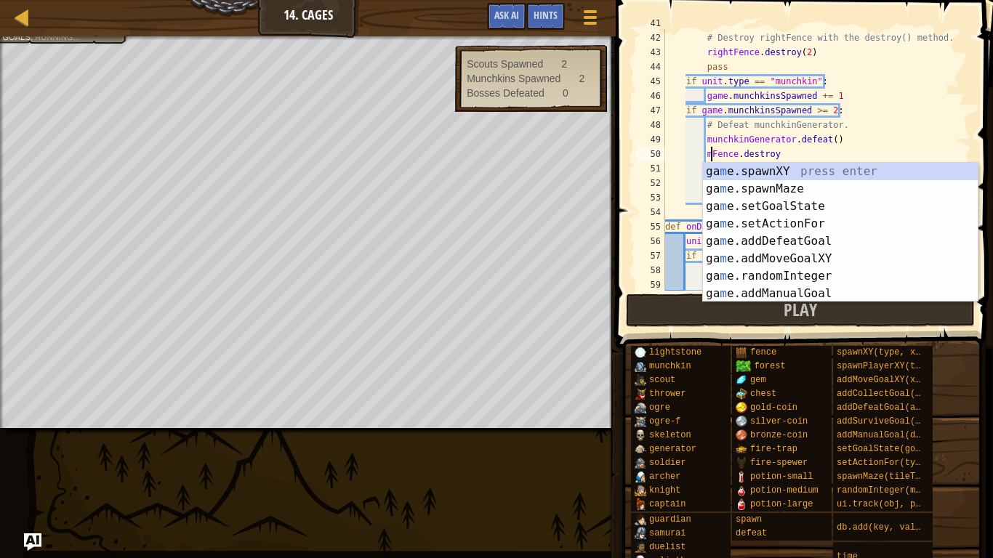
scroll to position [7, 15]
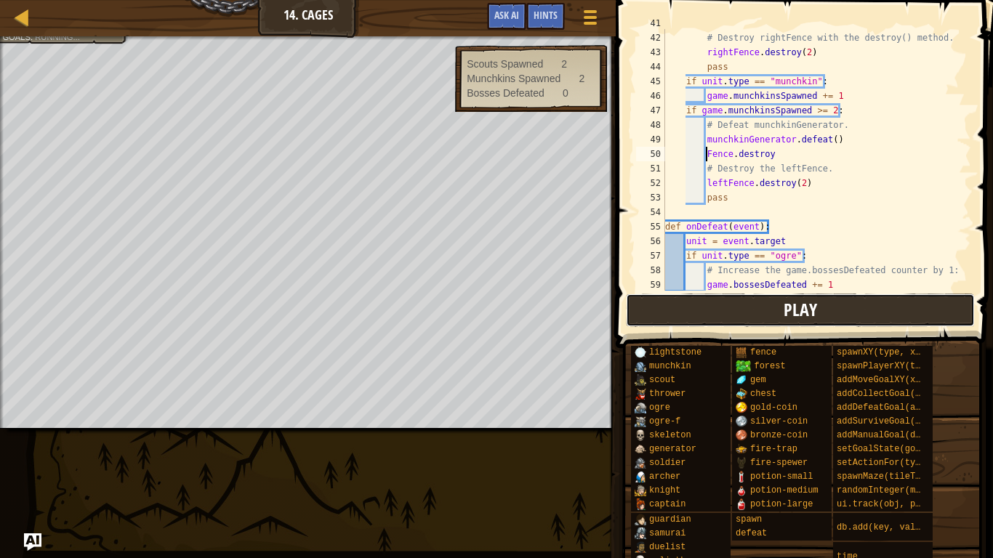
click at [879, 307] on button "Play" at bounding box center [800, 310] width 349 height 33
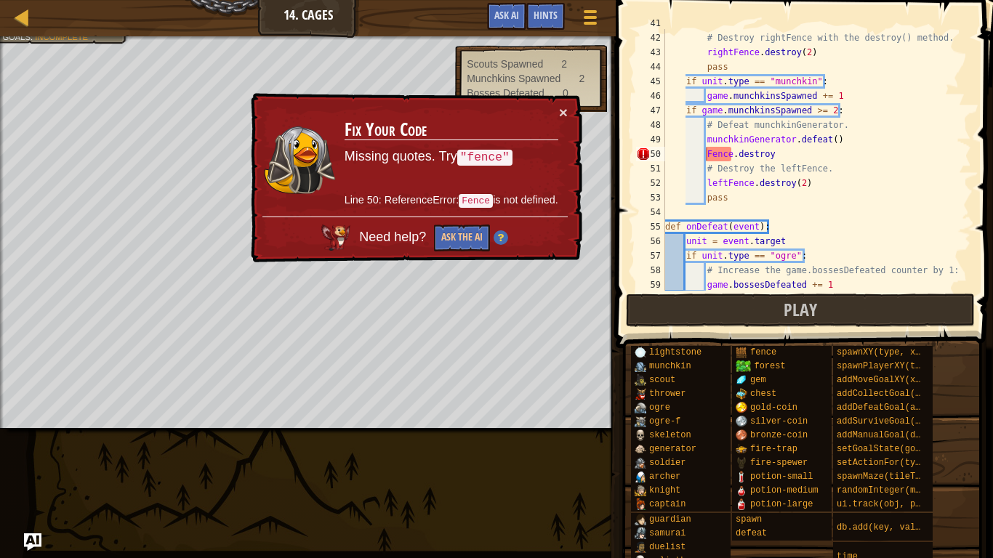
click at [709, 164] on div "# Destroy rightFence with the destroy() method. rightFence . destroy ( 2 ) pass…" at bounding box center [816, 161] width 309 height 291
click at [696, 155] on div "# Destroy rightFence with the destroy() method. rightFence . destroy ( 2 ) pass…" at bounding box center [816, 161] width 309 height 291
click at [706, 163] on div "# Destroy rightFence with the destroy() method. rightFence . destroy ( 2 ) pass…" at bounding box center [816, 161] width 309 height 291
click at [709, 155] on div "# Destroy rightFence with the destroy() method. rightFence . destroy ( 2 ) pass…" at bounding box center [816, 161] width 309 height 291
click at [705, 160] on div "# Destroy rightFence with the destroy() method. rightFence . destroy ( 2 ) pass…" at bounding box center [816, 161] width 309 height 291
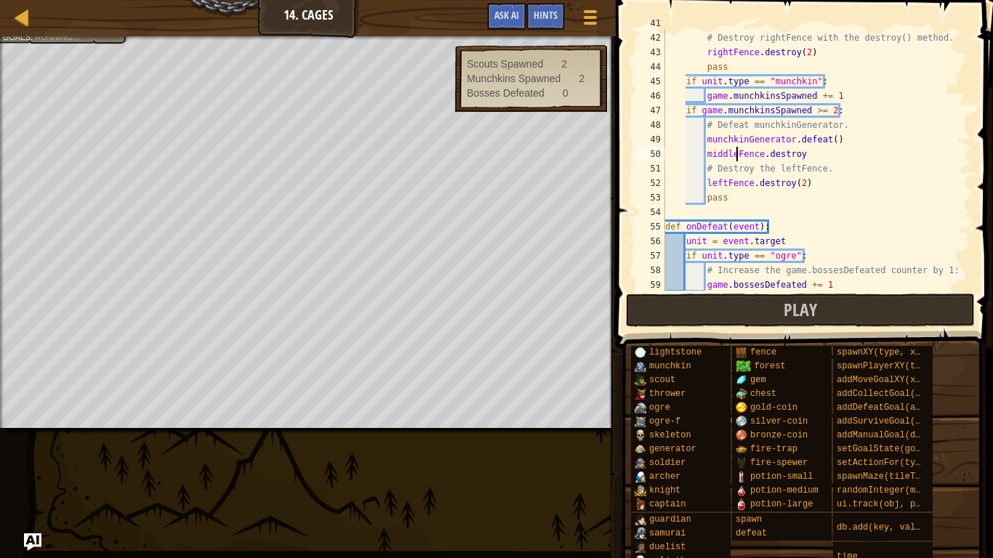
scroll to position [7, 11]
click at [809, 156] on div "# Destroy rightFence with the destroy() method. rightFence . destroy ( 2 ) pass…" at bounding box center [816, 161] width 309 height 291
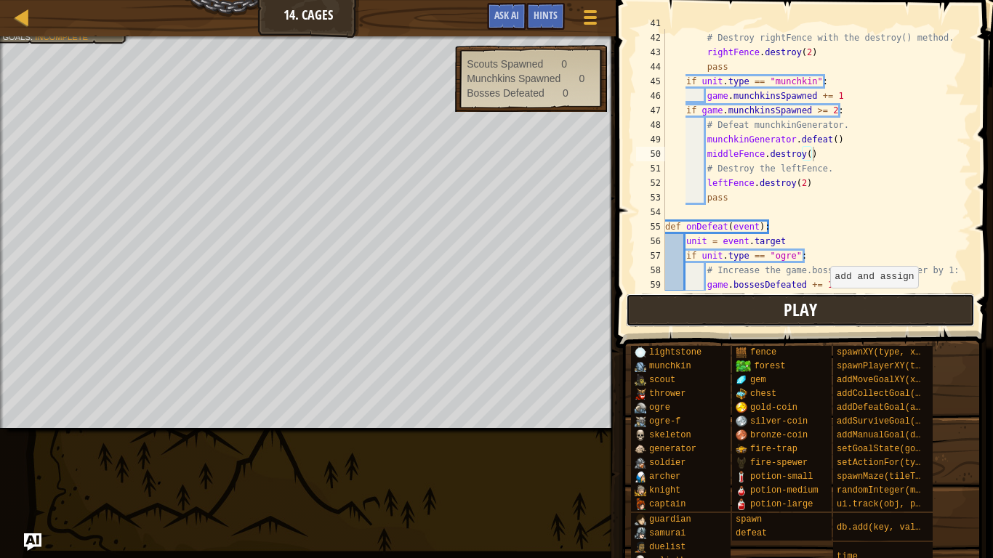
click at [822, 301] on button "Play" at bounding box center [800, 310] width 349 height 33
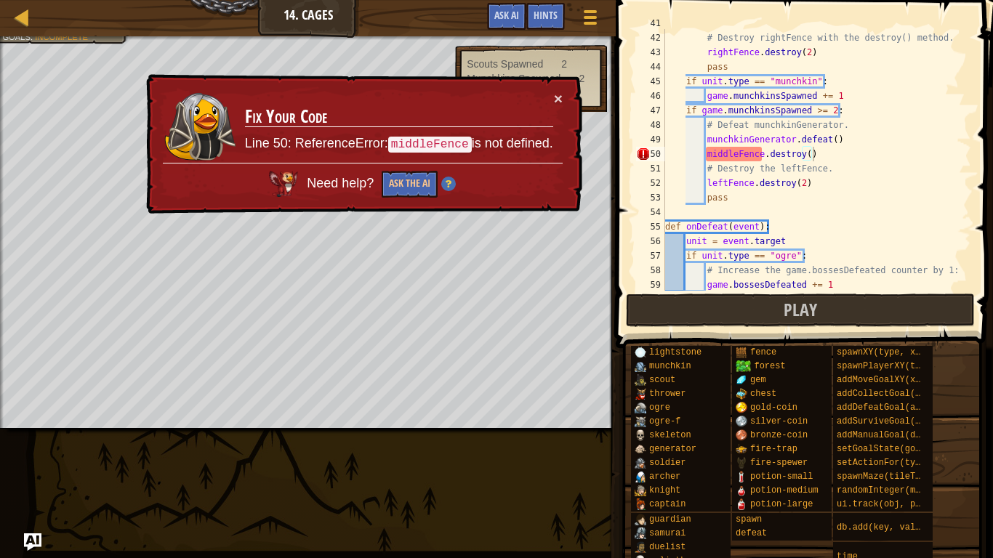
click at [745, 153] on div "# Destroy rightFence with the destroy() method. rightFence . destroy ( 2 ) pass…" at bounding box center [816, 161] width 309 height 291
click at [765, 155] on div "# Destroy rightFence with the destroy() method. rightFence . destroy ( 2 ) pass…" at bounding box center [816, 161] width 309 height 291
click at [764, 155] on div "# Destroy rightFence with the destroy() method. rightFence . destroy ( 2 ) pass…" at bounding box center [816, 161] width 309 height 291
click at [832, 155] on div "# Destroy rightFence with the destroy() method. rightFence . destroy ( 2 ) pass…" at bounding box center [816, 161] width 309 height 291
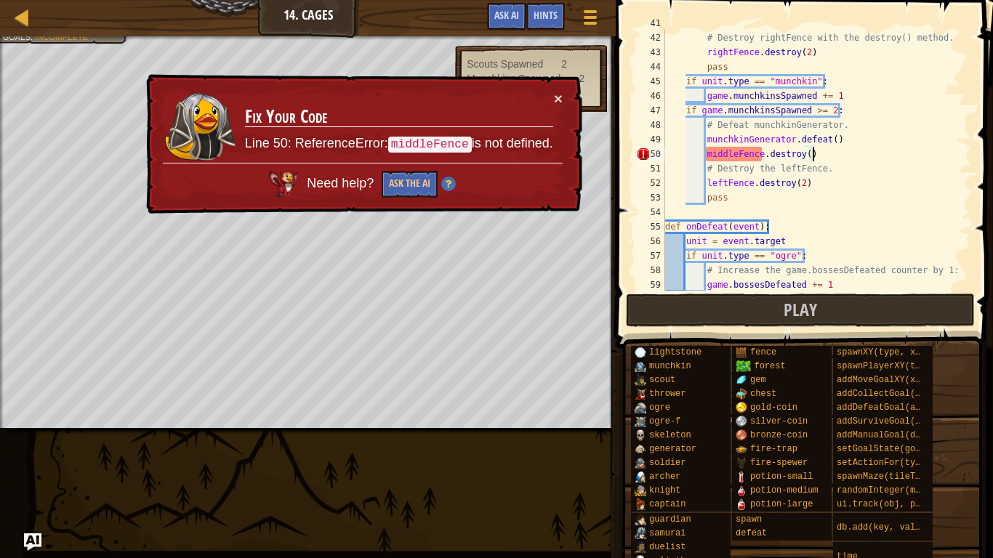
click at [811, 155] on div "# Destroy rightFence with the destroy() method. rightFence . destroy ( 2 ) pass…" at bounding box center [816, 161] width 309 height 291
click at [807, 152] on div "# Destroy rightFence with the destroy() method. rightFence . destroy ( 2 ) pass…" at bounding box center [816, 161] width 309 height 291
click at [802, 187] on div "# Destroy rightFence with the destroy() method. rightFence . destroy ( 2 ) pass…" at bounding box center [816, 161] width 309 height 291
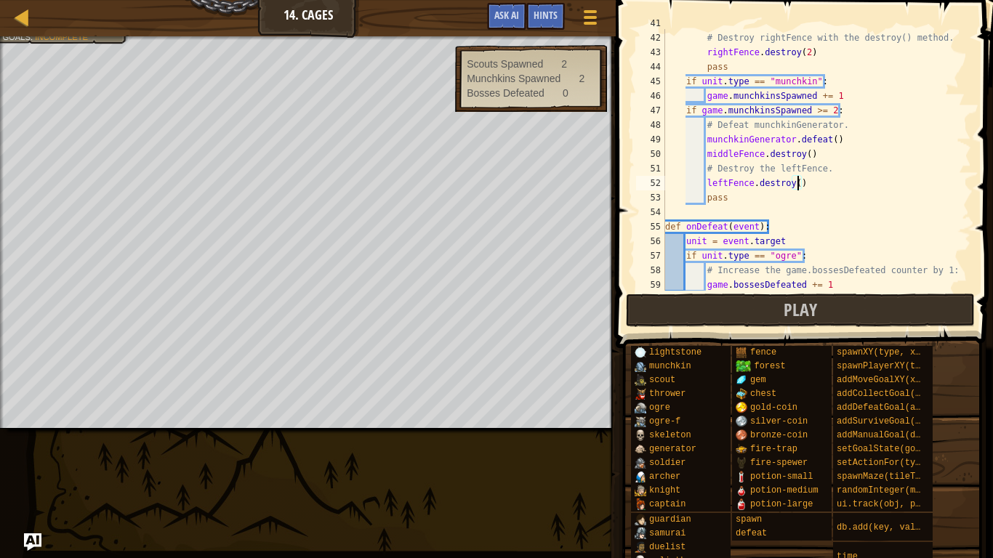
scroll to position [7, 19]
click at [841, 312] on button "Play" at bounding box center [800, 310] width 349 height 33
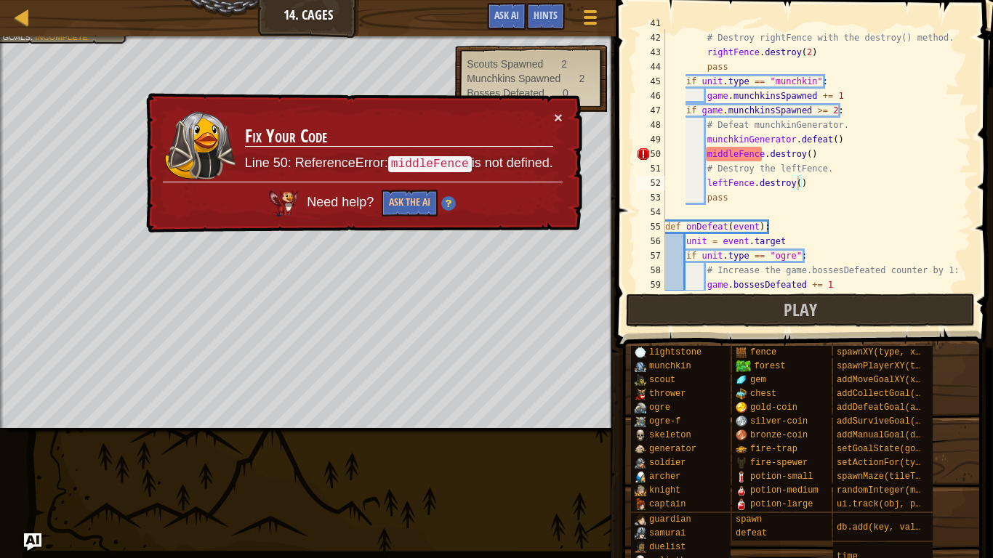
click at [646, 159] on div "50" at bounding box center [650, 154] width 29 height 15
click at [880, 222] on div "# Destroy rightFence with the destroy() method. rightFence . destroy ( 2 ) pass…" at bounding box center [816, 161] width 309 height 291
type textarea "def onDefeat(event):"
click at [870, 221] on div "# Destroy rightFence with the destroy() method. rightFence . destroy ( 2 ) pass…" at bounding box center [816, 161] width 309 height 291
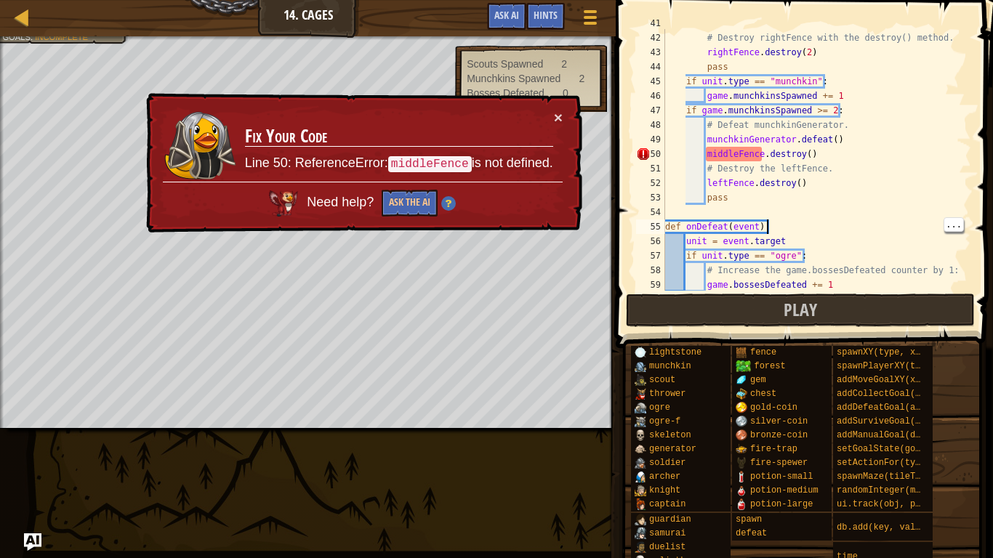
click at [889, 211] on div "# Destroy rightFence with the destroy() method. rightFence . destroy ( 2 ) pass…" at bounding box center [816, 161] width 309 height 291
click at [550, 14] on span "Hints" at bounding box center [546, 15] width 24 height 14
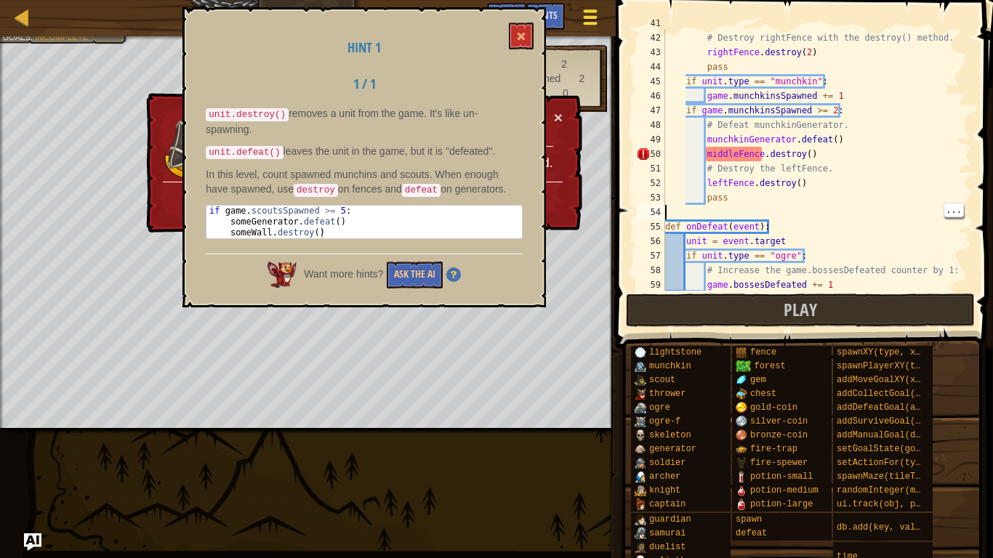
click at [587, 20] on div at bounding box center [591, 17] width 20 height 21
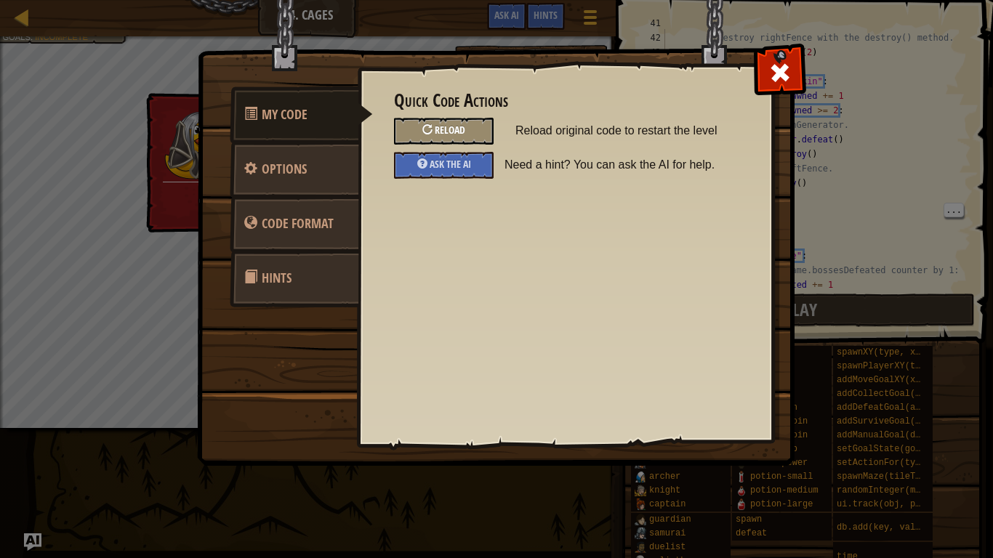
click at [471, 127] on div "Reload" at bounding box center [444, 131] width 100 height 27
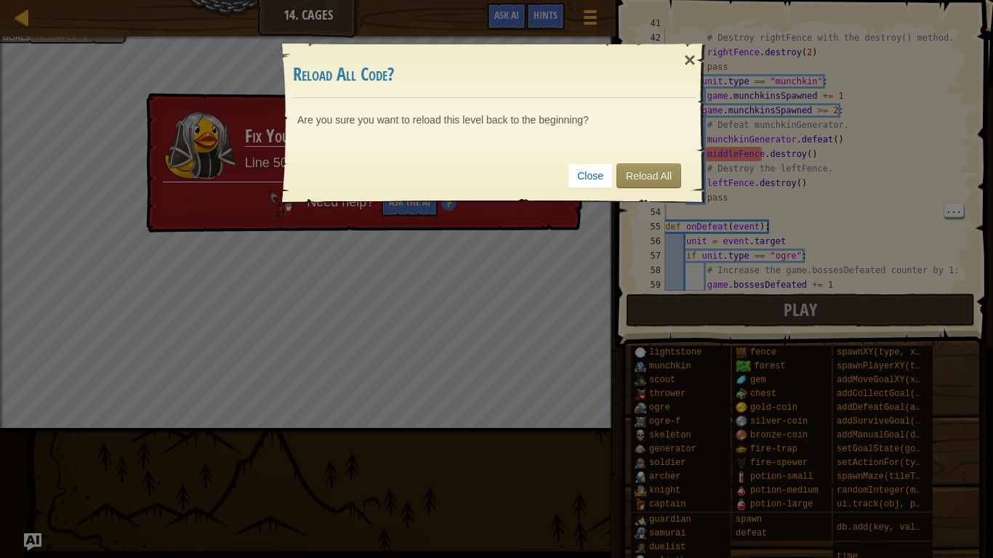
click at [649, 206] on div "× Reload All Code? Are you sure you want to reload this level back to the begin…" at bounding box center [496, 114] width 436 height 185
click at [663, 182] on link "Reload All" at bounding box center [649, 176] width 65 height 25
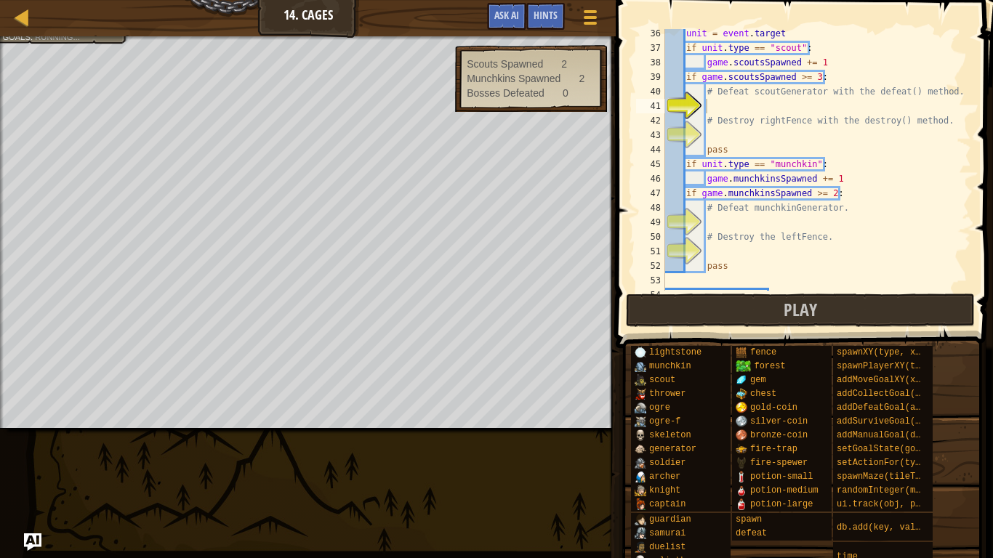
scroll to position [469, 0]
click at [872, 190] on div "unit = event . target if unit . type == "scout" : game . scoutsSpawned += 1 if …" at bounding box center [816, 171] width 309 height 291
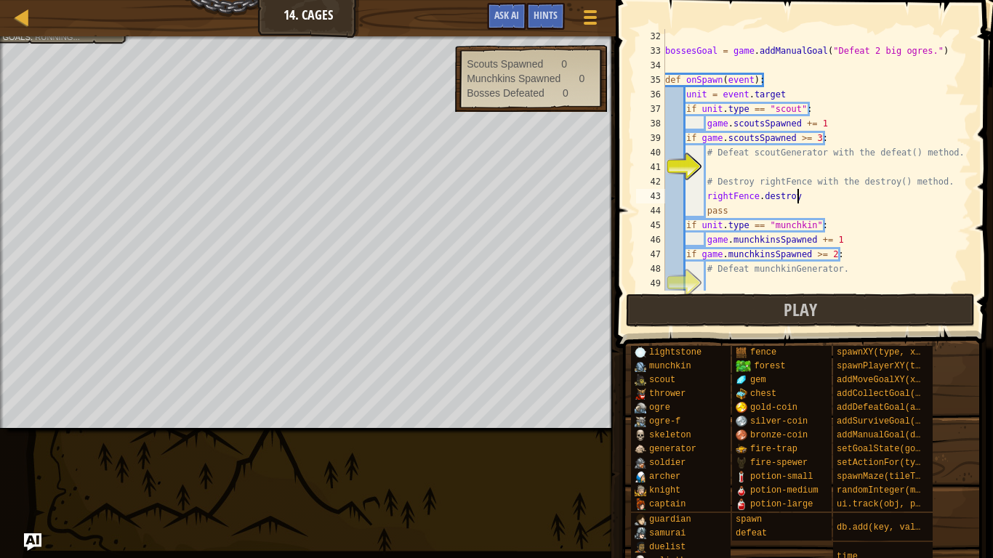
scroll to position [7, 18]
type textarea "rightFence.destroy()"
